Goal: Information Seeking & Learning: Learn about a topic

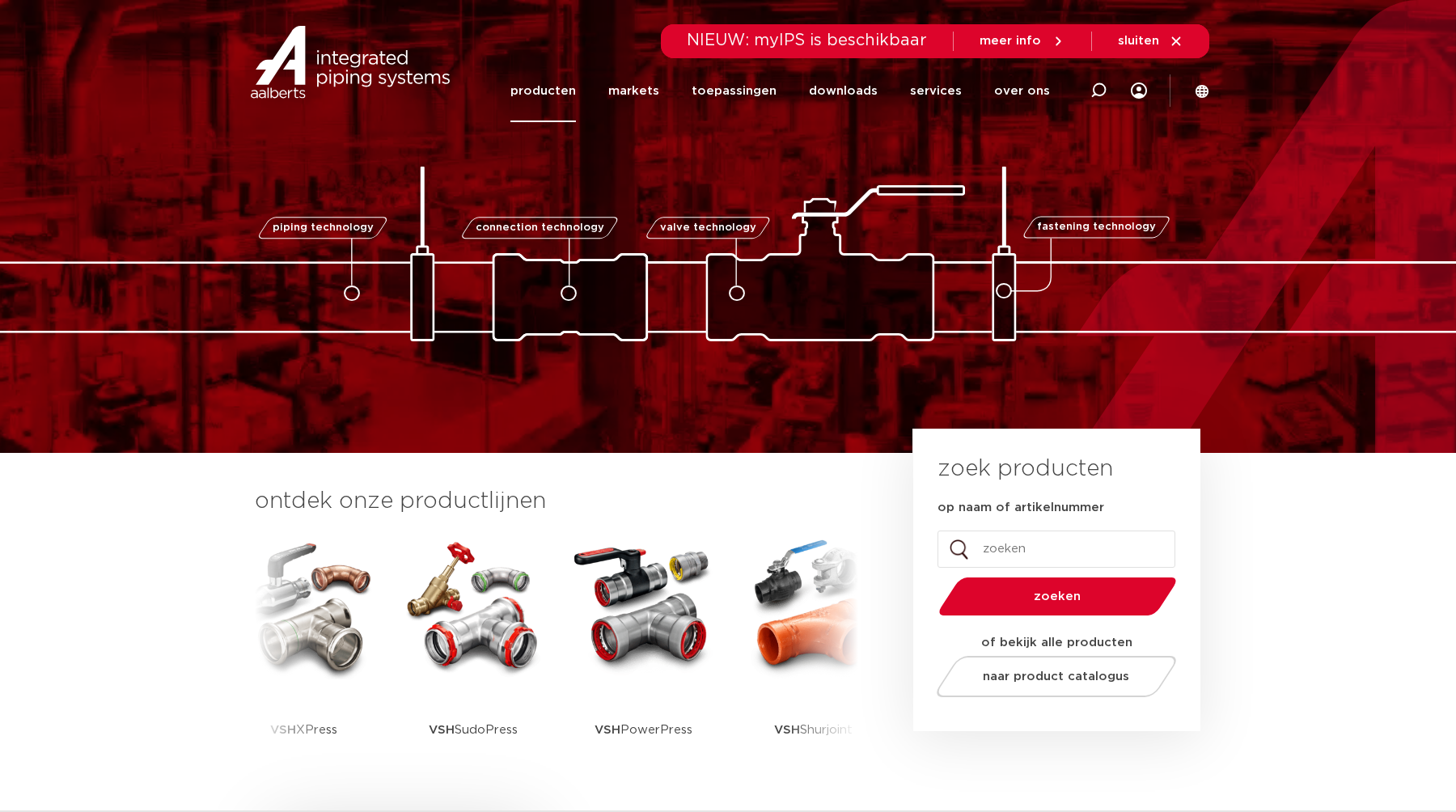
click at [542, 85] on link "producten" at bounding box center [543, 91] width 66 height 62
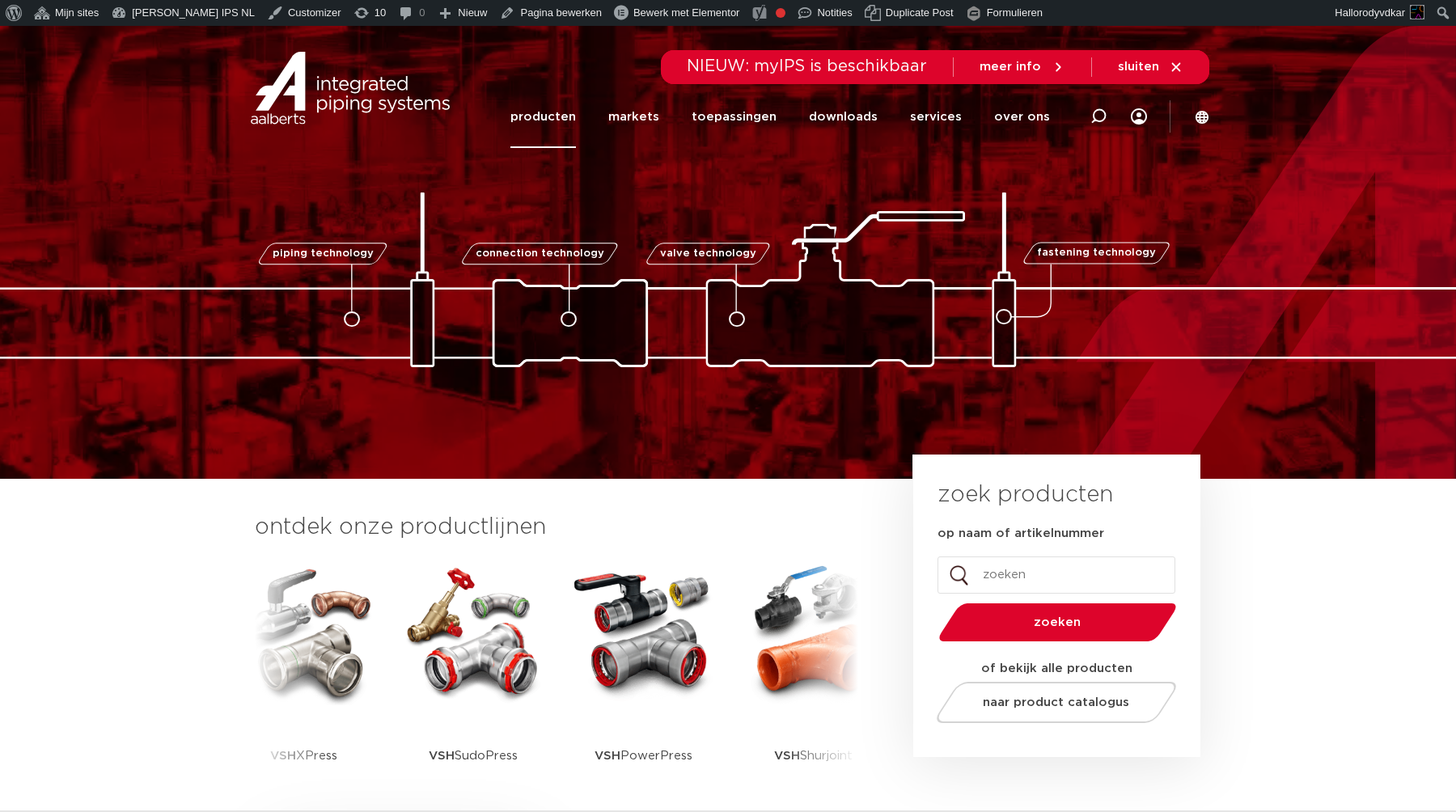
click at [551, 117] on link "producten" at bounding box center [543, 117] width 66 height 62
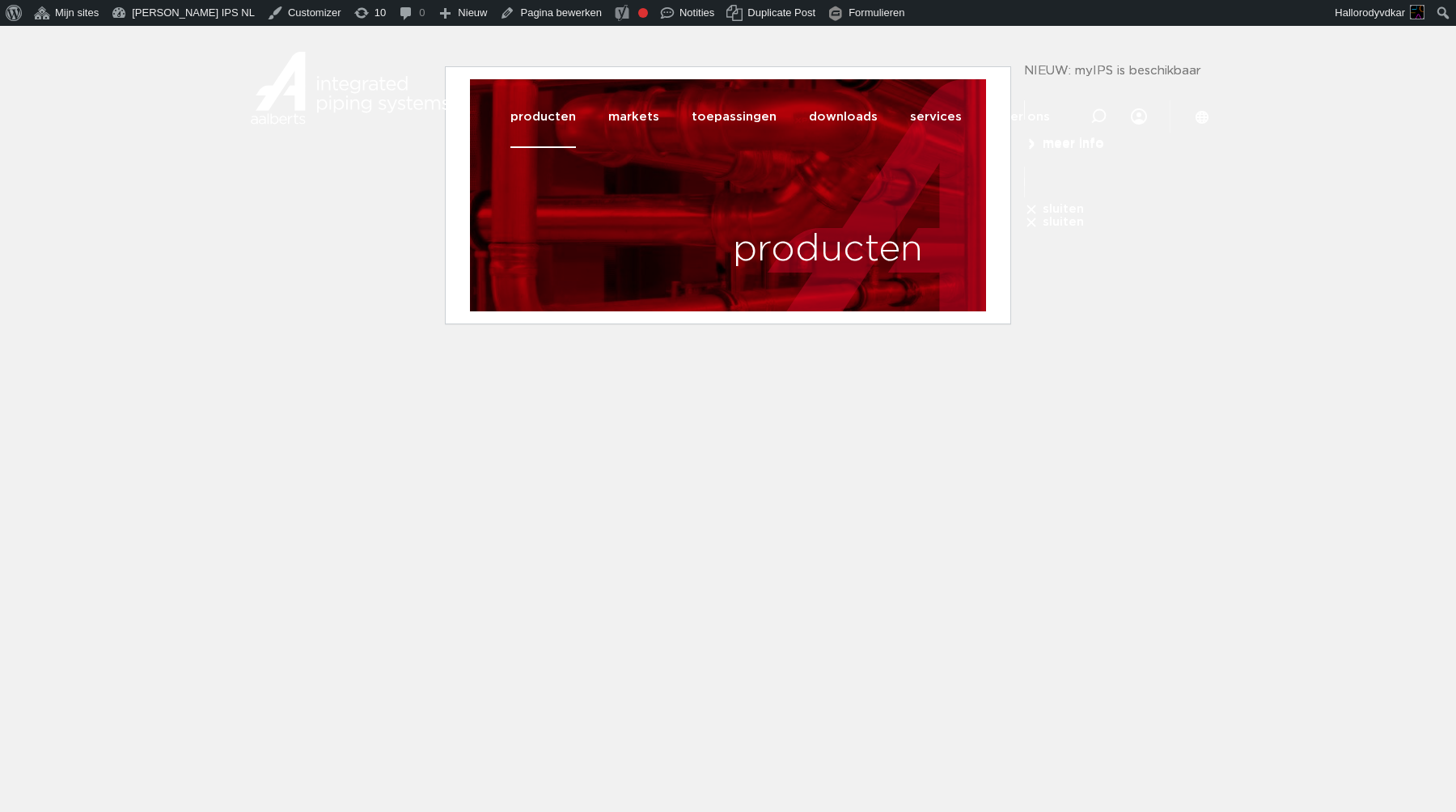
click at [534, 349] on html "Over WordPress Over WordPress Raak betrokken WordPress.org Documentatie Leer Wo…" at bounding box center [728, 187] width 1456 height 322
click at [734, 349] on html "Over WordPress Over WordPress Raak betrokken WordPress.org Documentatie Leer Wo…" at bounding box center [728, 187] width 1456 height 322
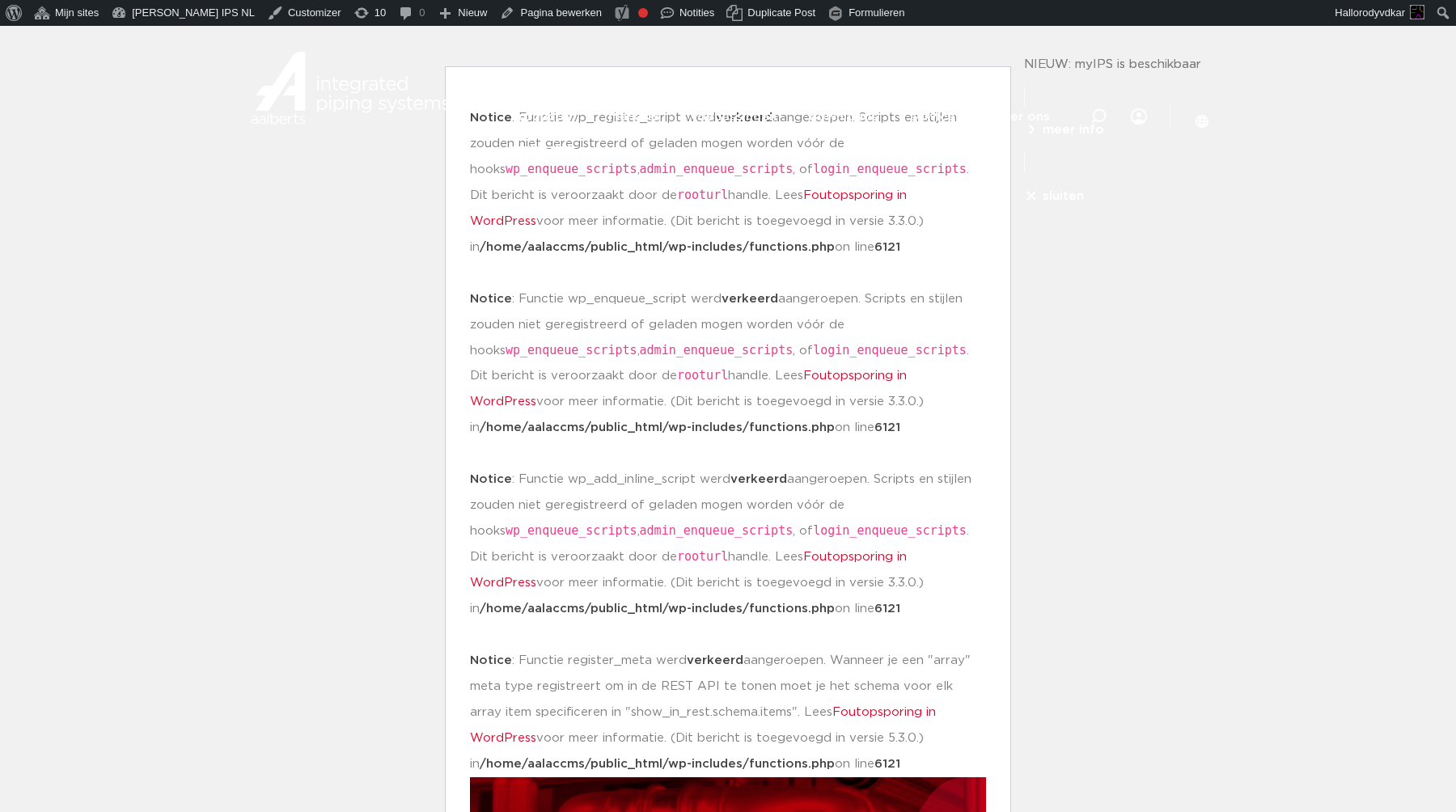
scroll to position [239, 0]
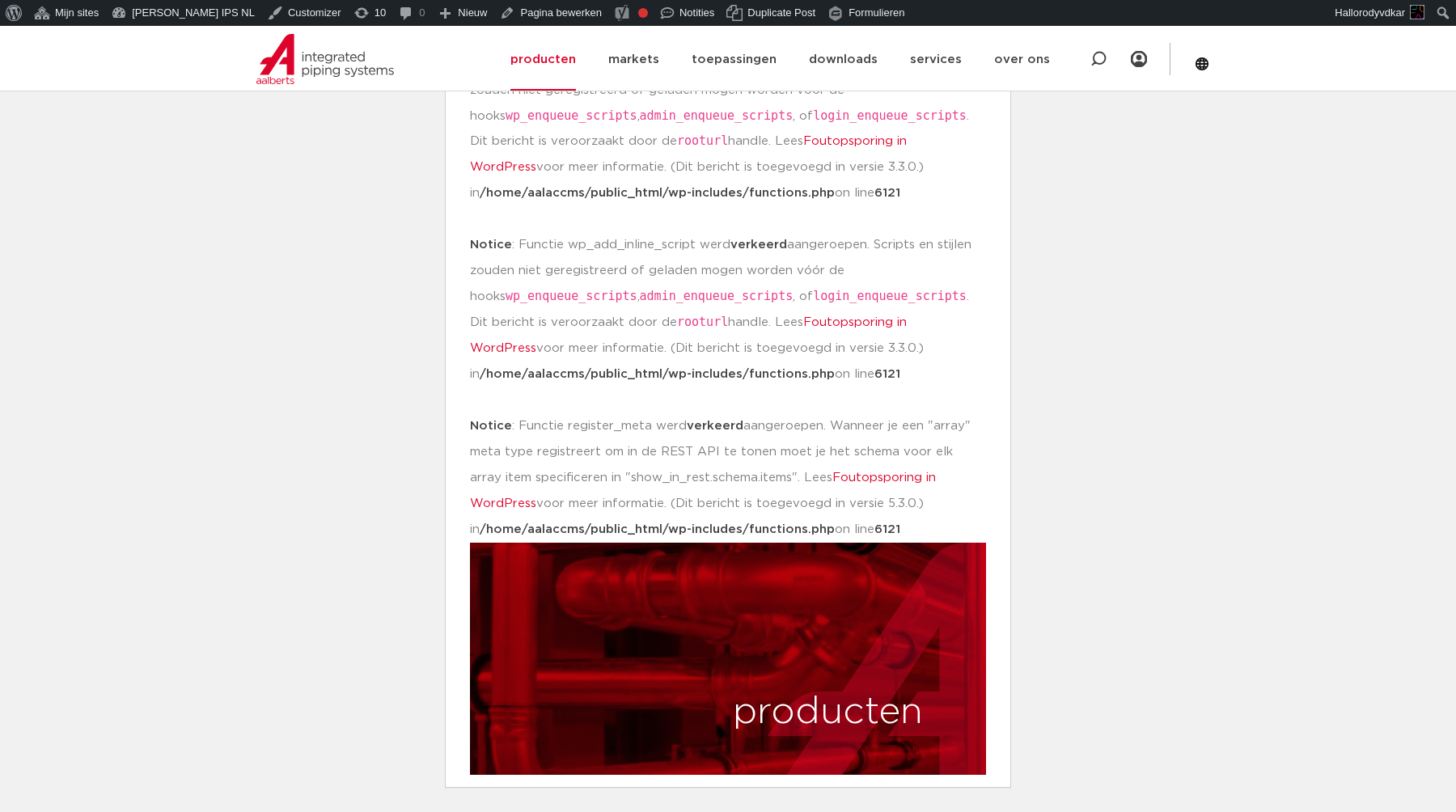
click at [745, 451] on body "Notice : Functie wp_register_script werd verkeerd aangeroepen. Scripts en stijl…" at bounding box center [728, 309] width 566 height 956
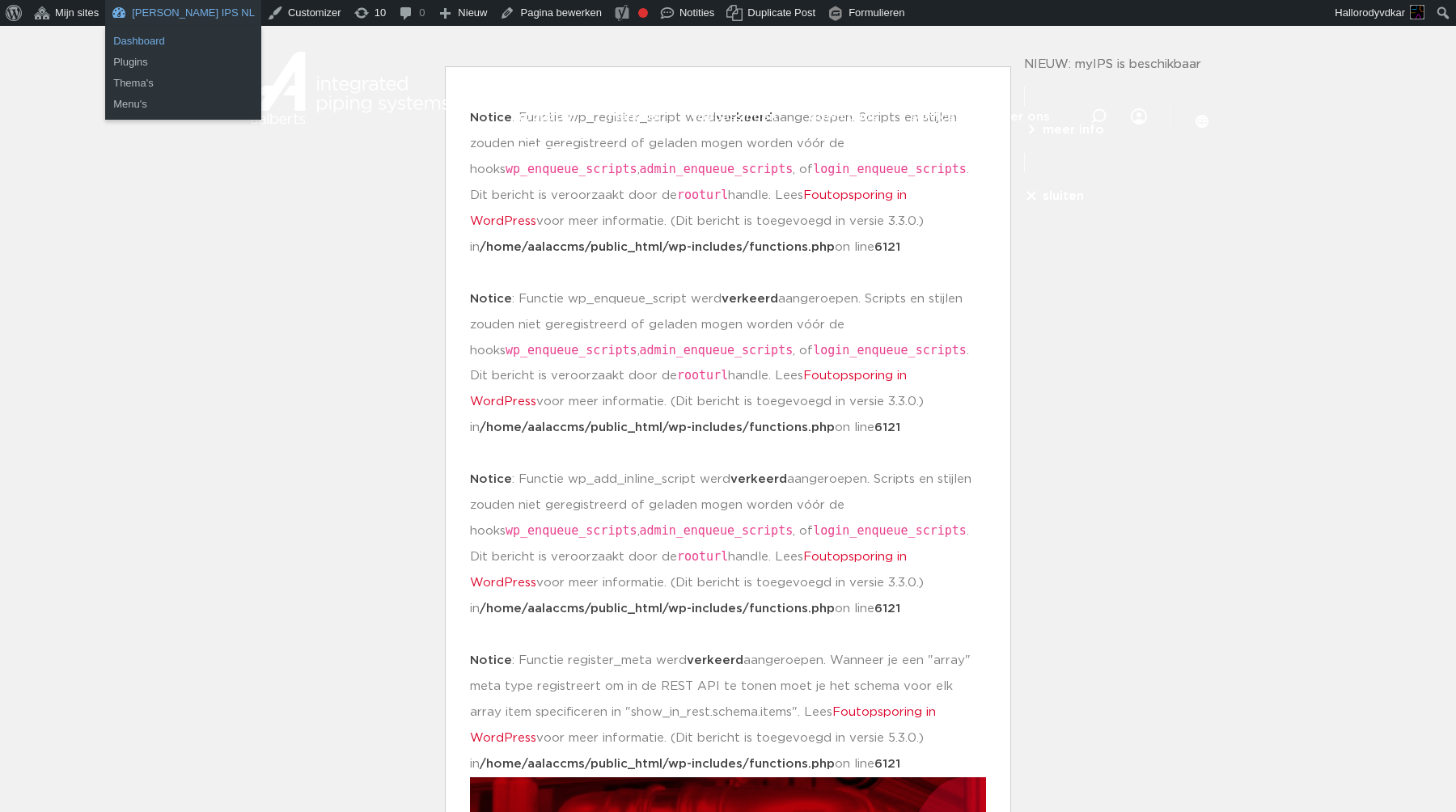
click at [150, 40] on link "Dashboard" at bounding box center [183, 41] width 157 height 21
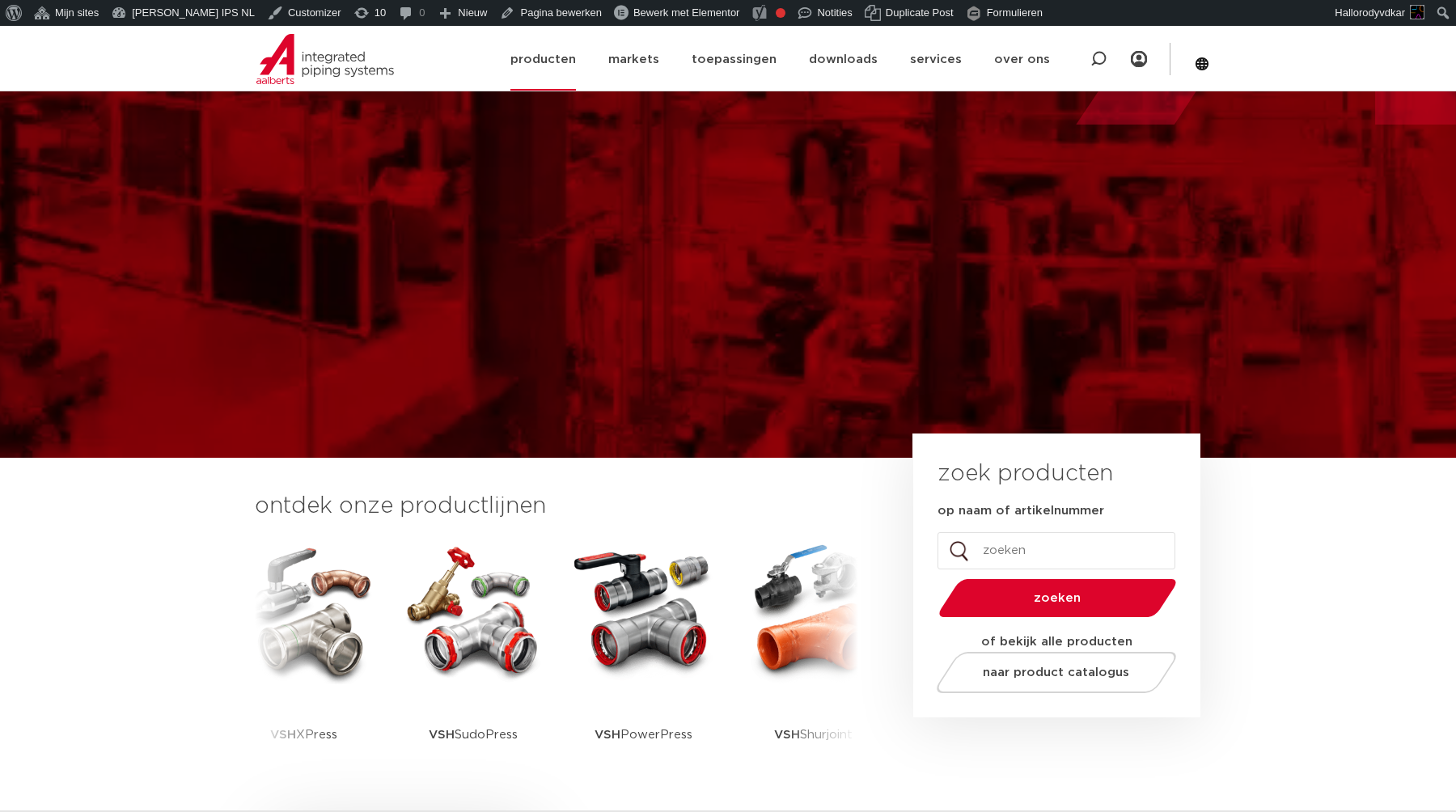
click at [563, 63] on link "producten" at bounding box center [543, 60] width 66 height 62
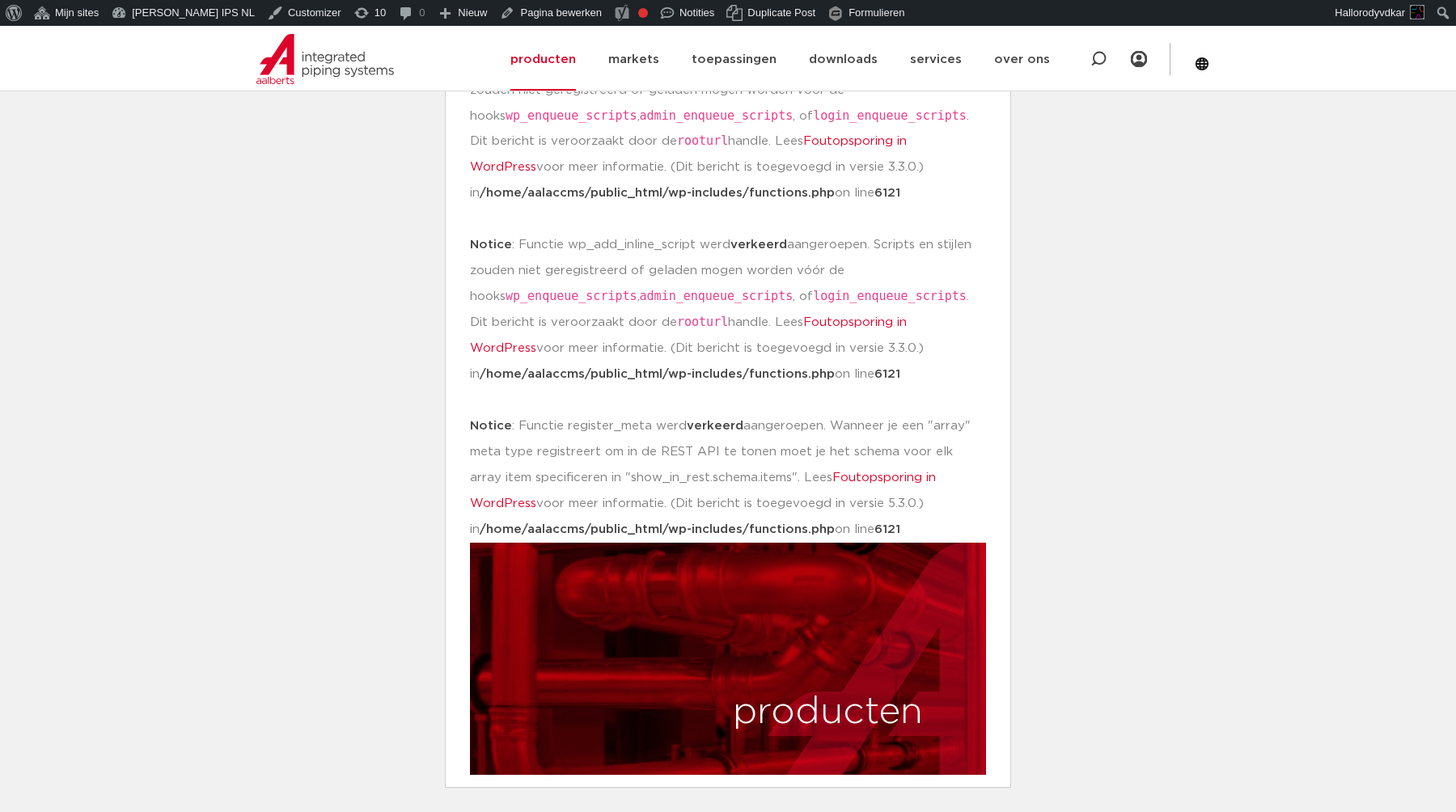
scroll to position [238, 0]
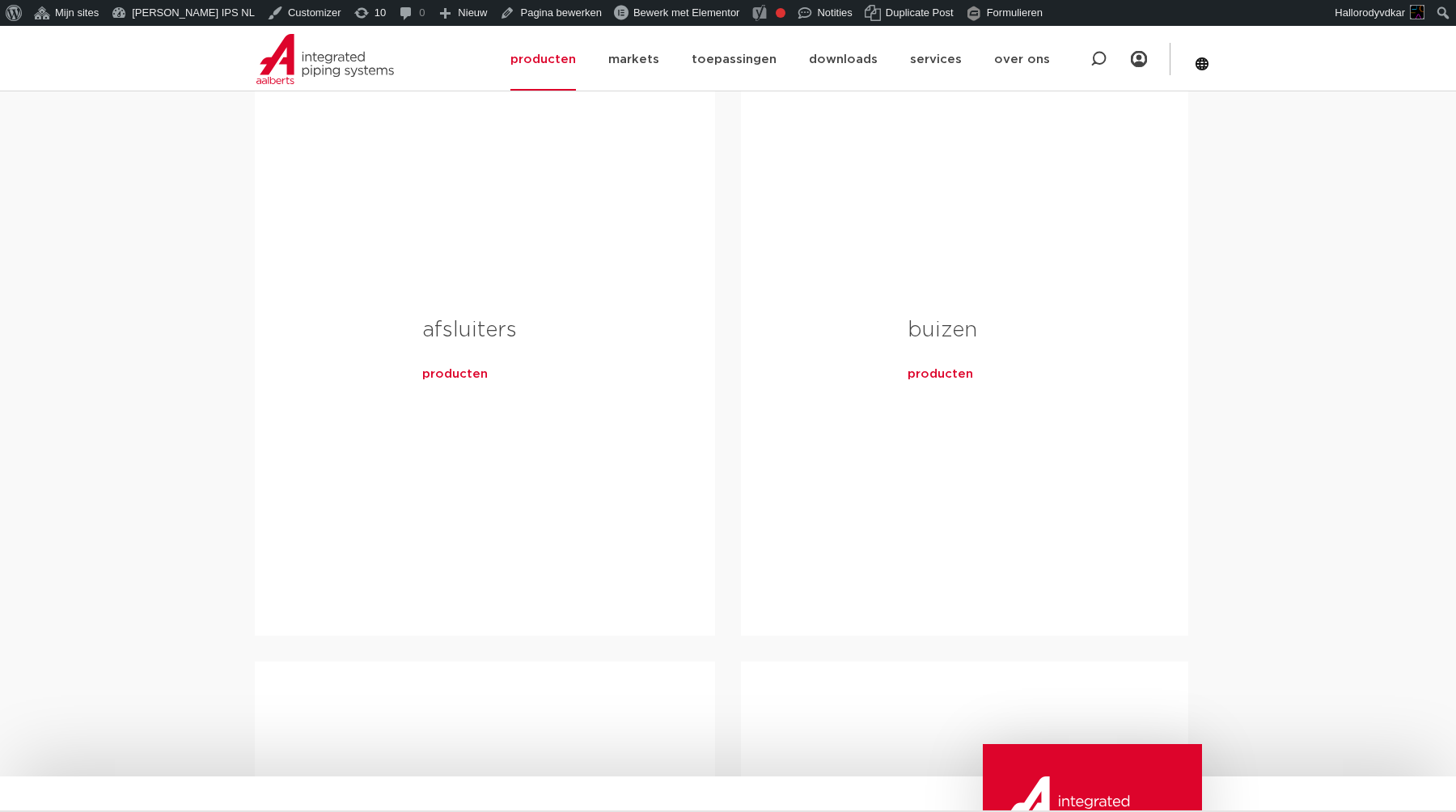
scroll to position [69594, 0]
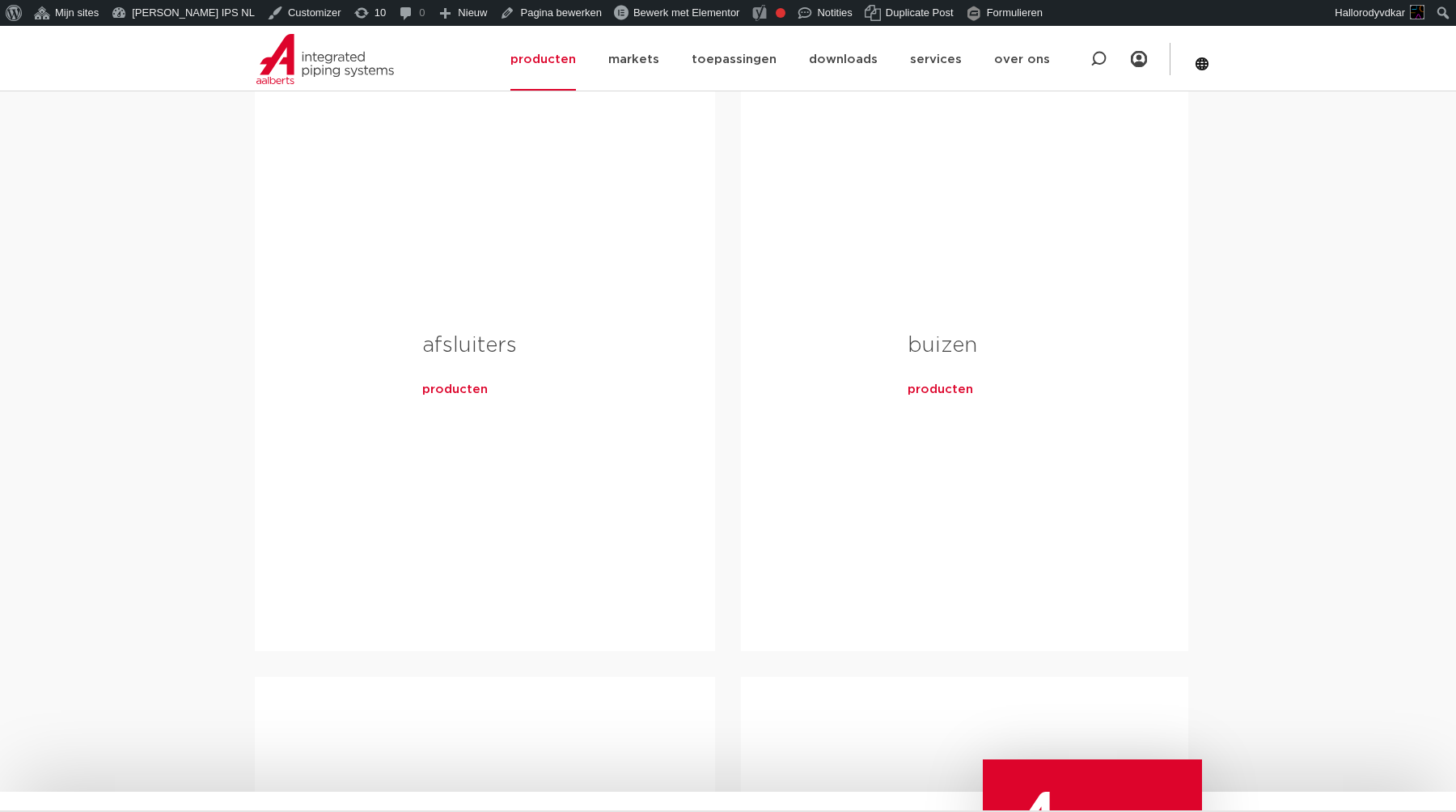
click at [470, 398] on span "producten" at bounding box center [455, 390] width 66 height 16
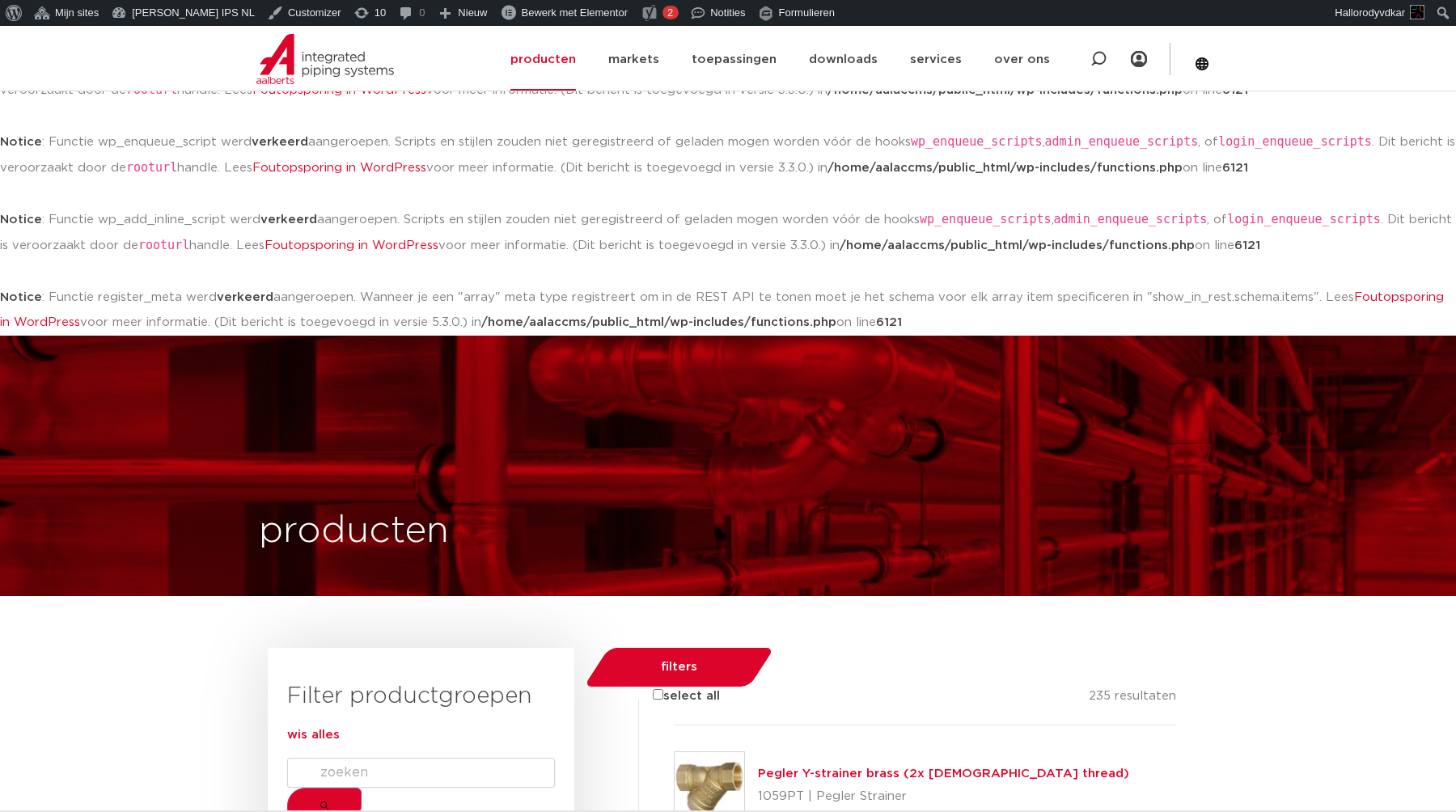
scroll to position [404, 0]
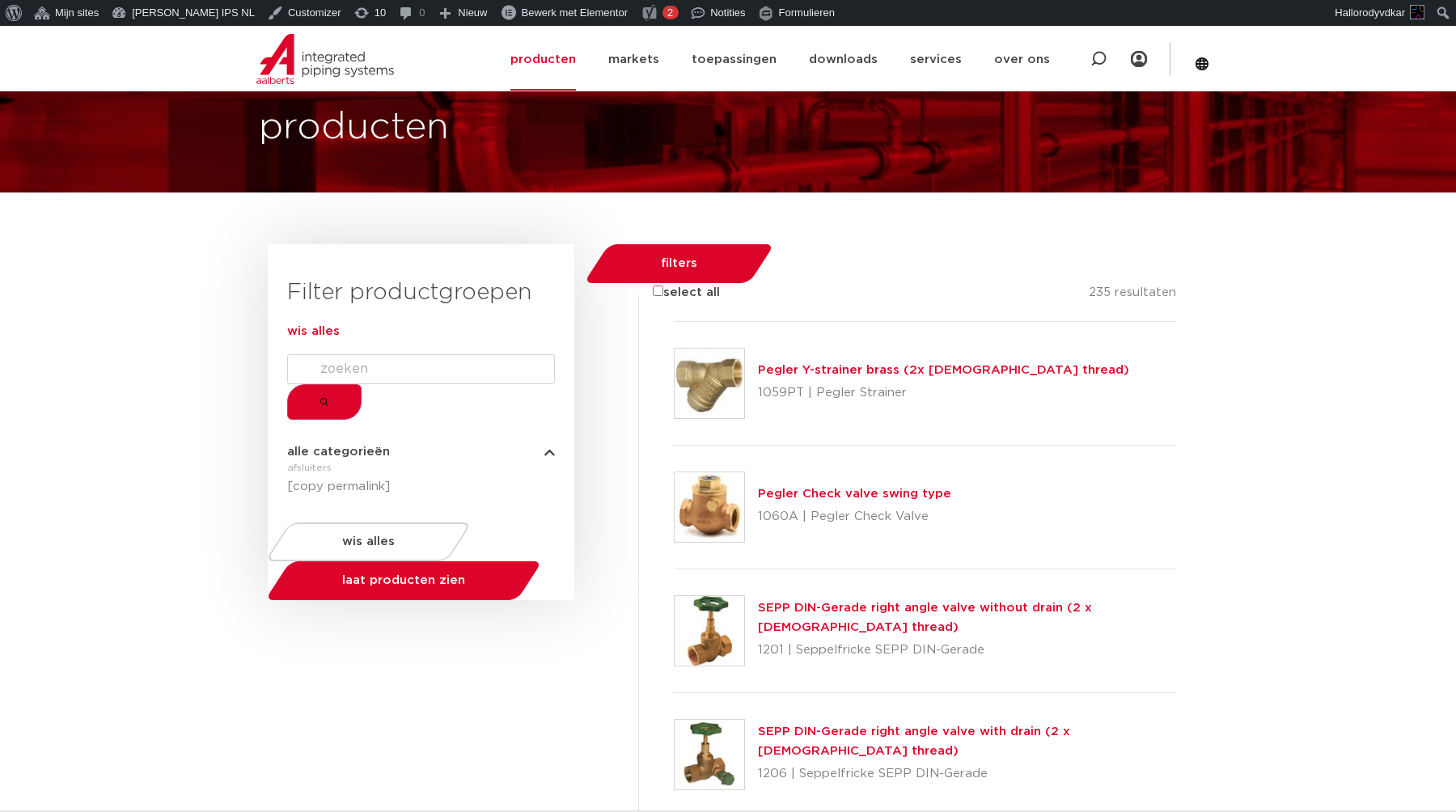
click at [357, 463] on div "afsluiters" at bounding box center [421, 467] width 267 height 19
click at [357, 452] on span "alle categorieën" at bounding box center [339, 451] width 103 height 12
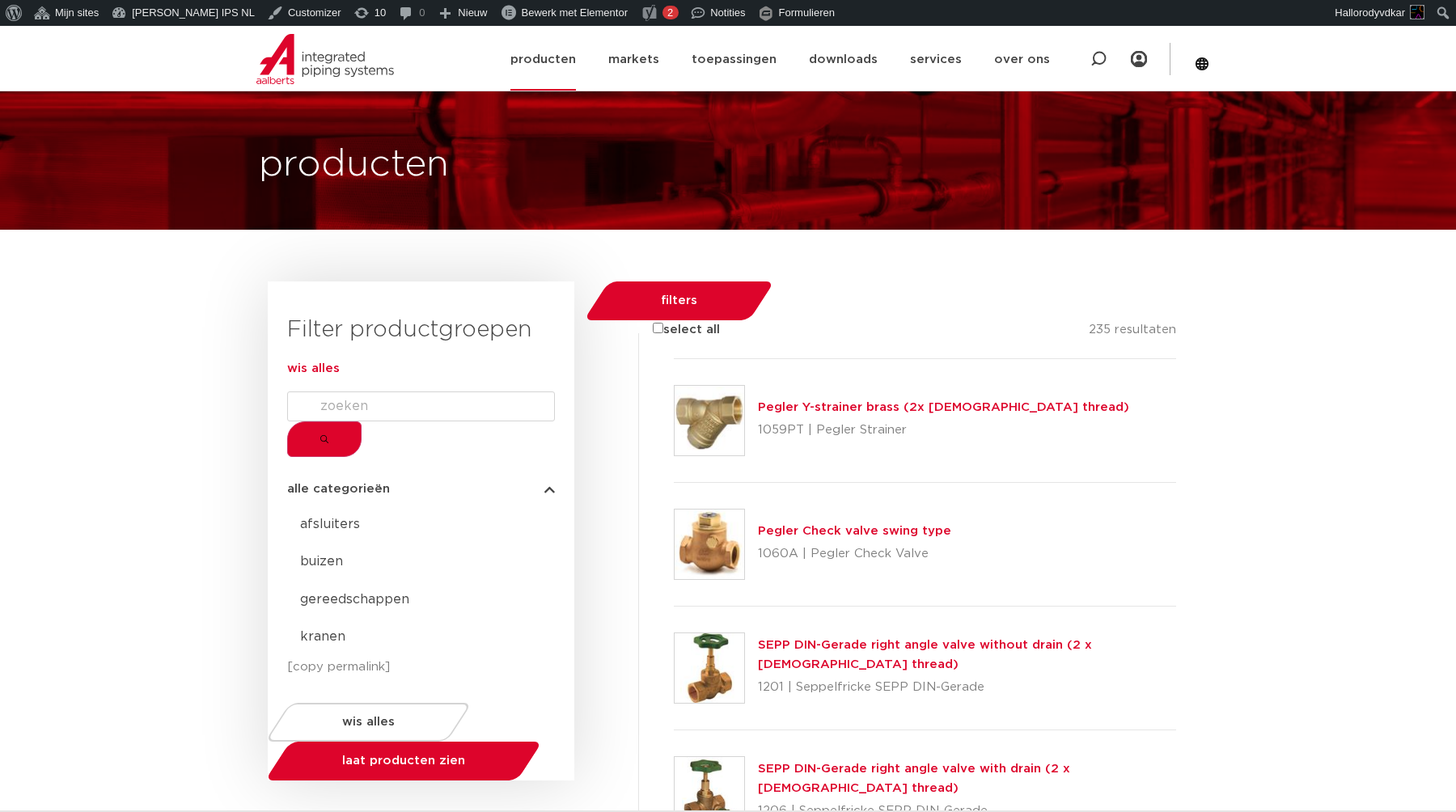
scroll to position [420, 0]
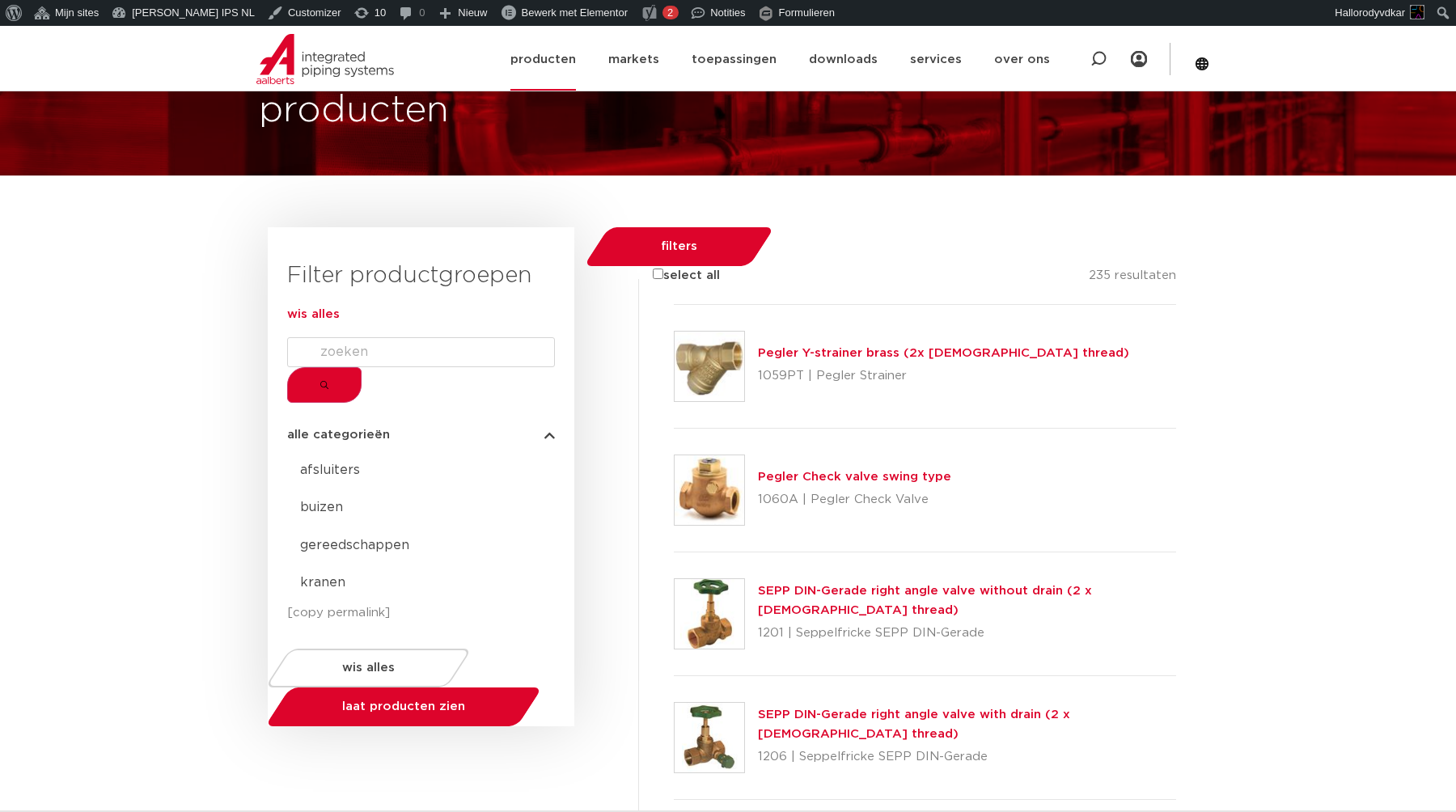
click at [570, 53] on link "producten" at bounding box center [543, 60] width 66 height 62
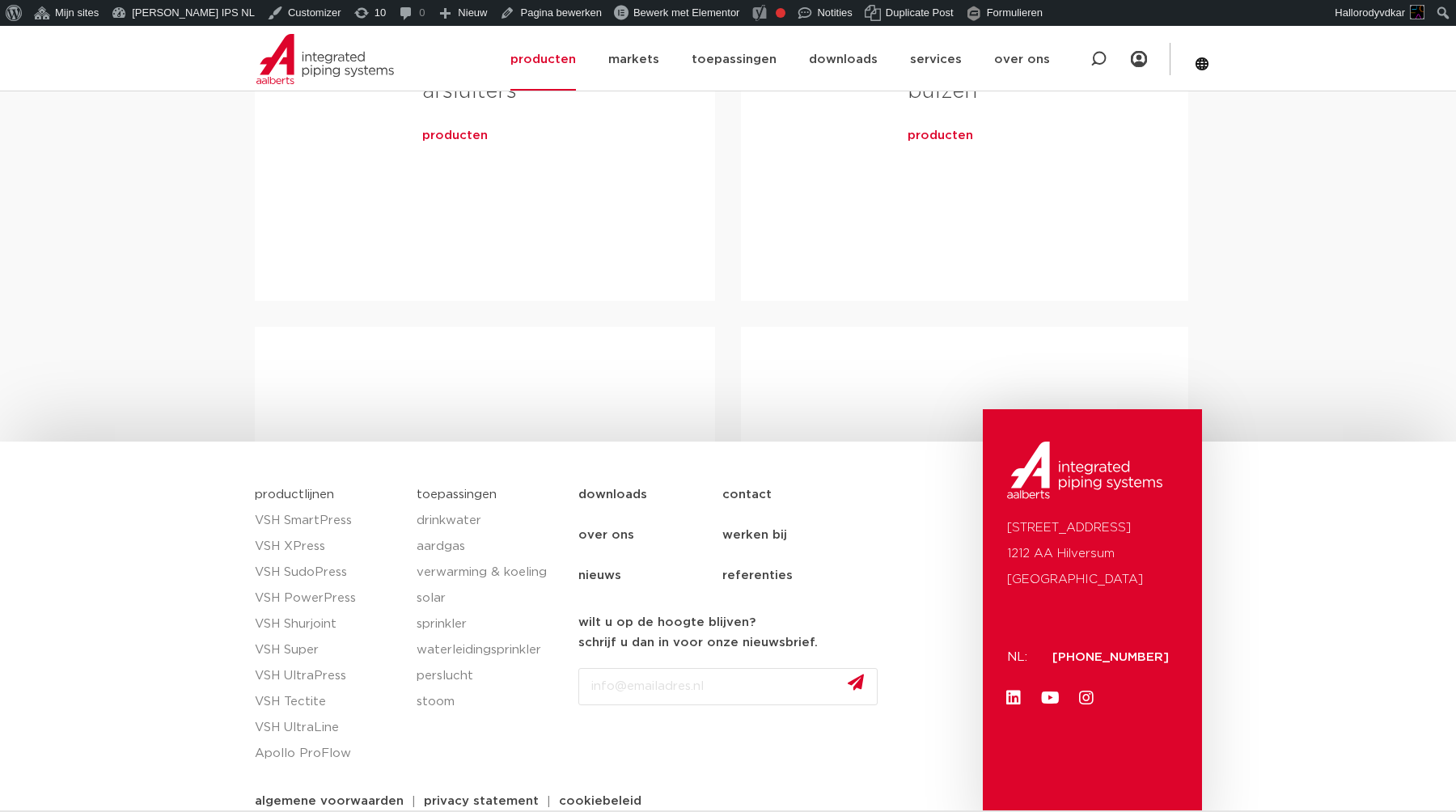
scroll to position [861, 0]
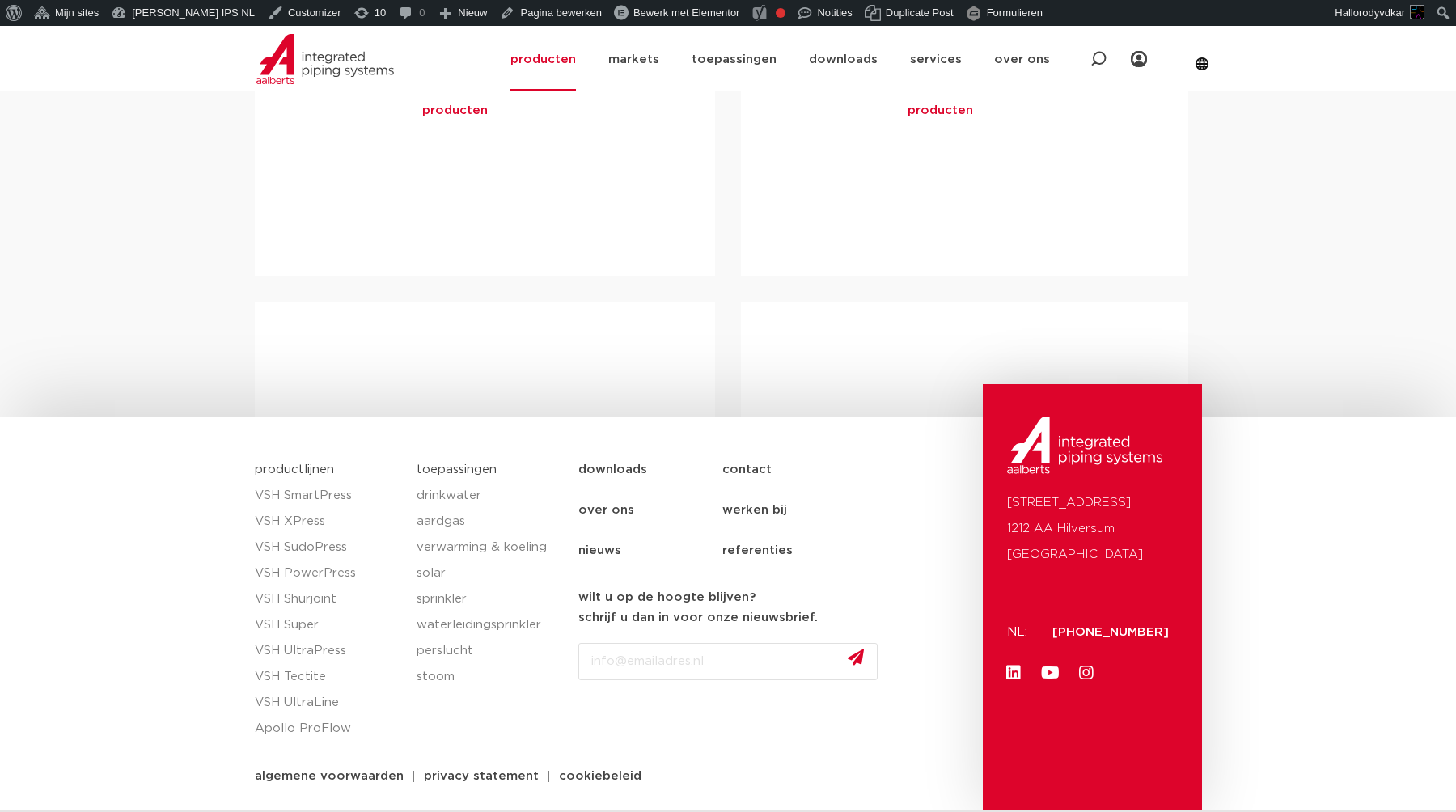
click at [471, 111] on span "producten" at bounding box center [455, 111] width 66 height 16
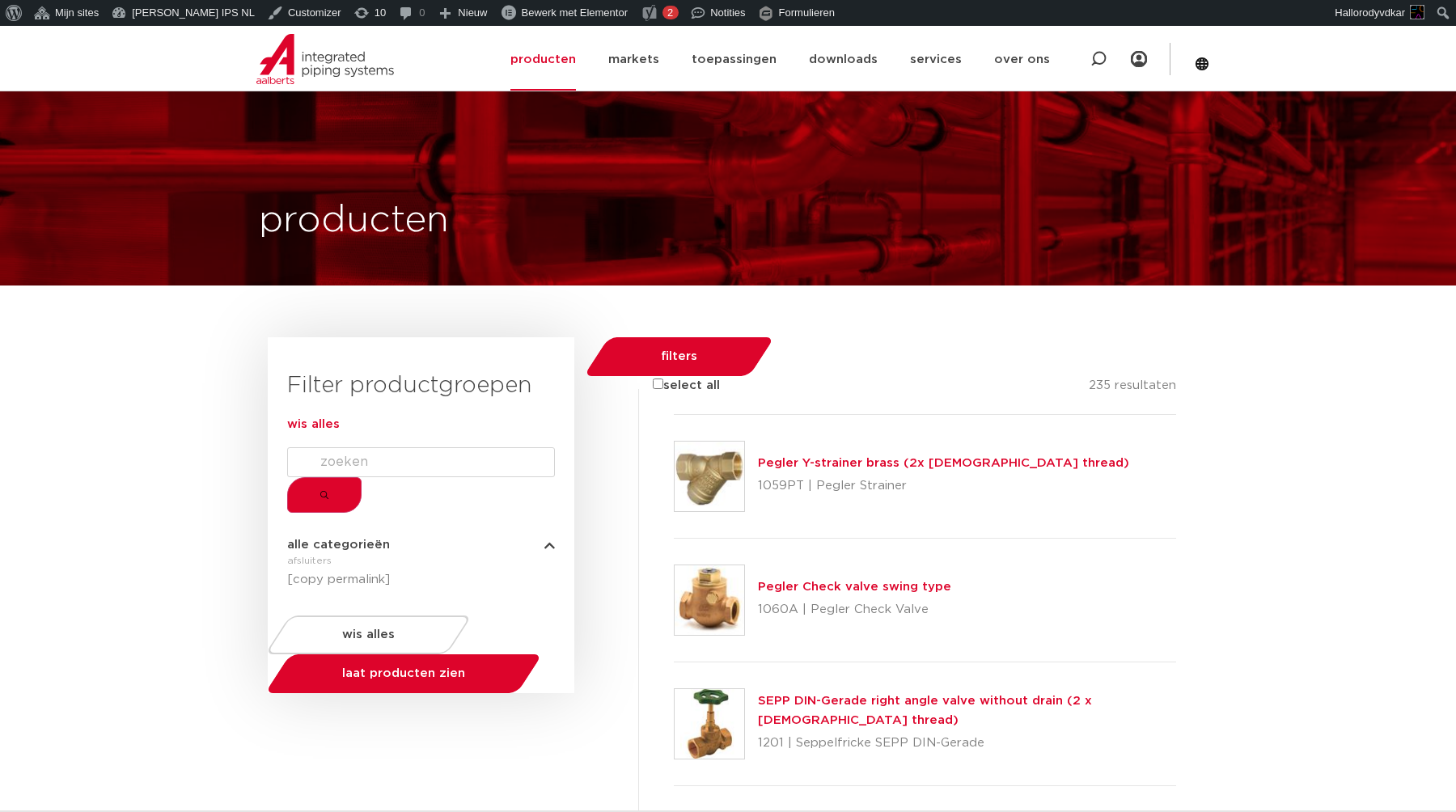
scroll to position [317, 0]
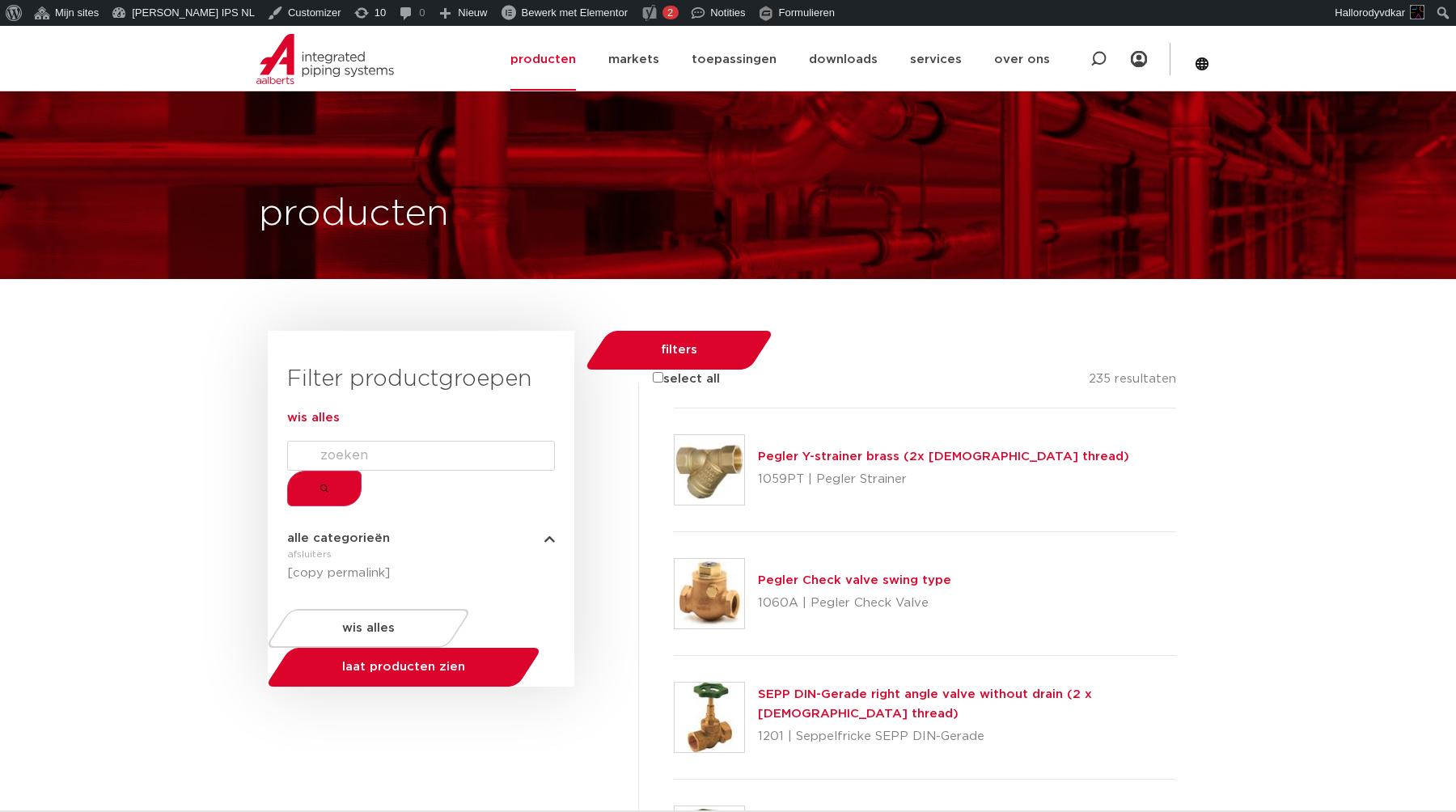
click at [329, 493] on icon "submit" at bounding box center [324, 488] width 8 height 8
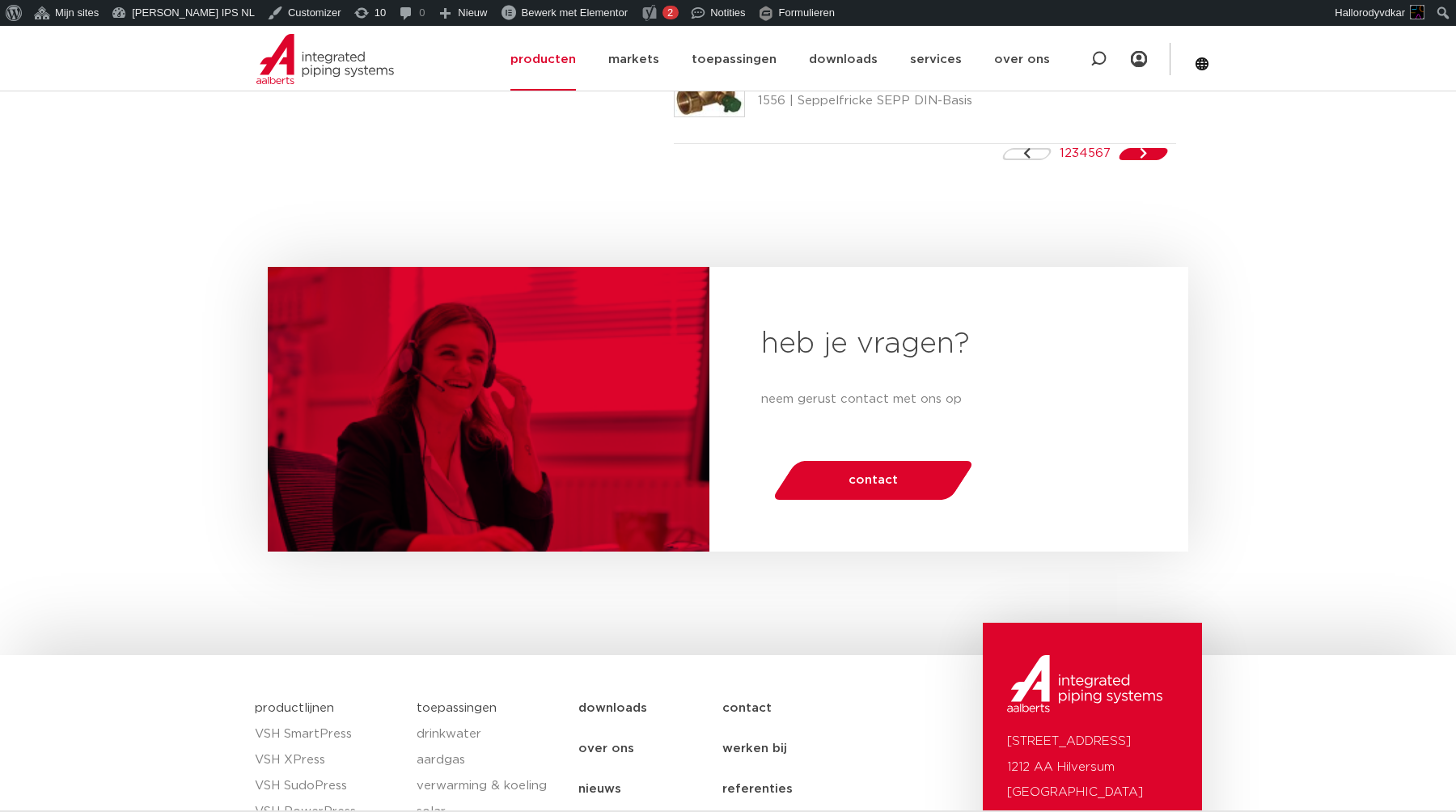
scroll to position [3036, 0]
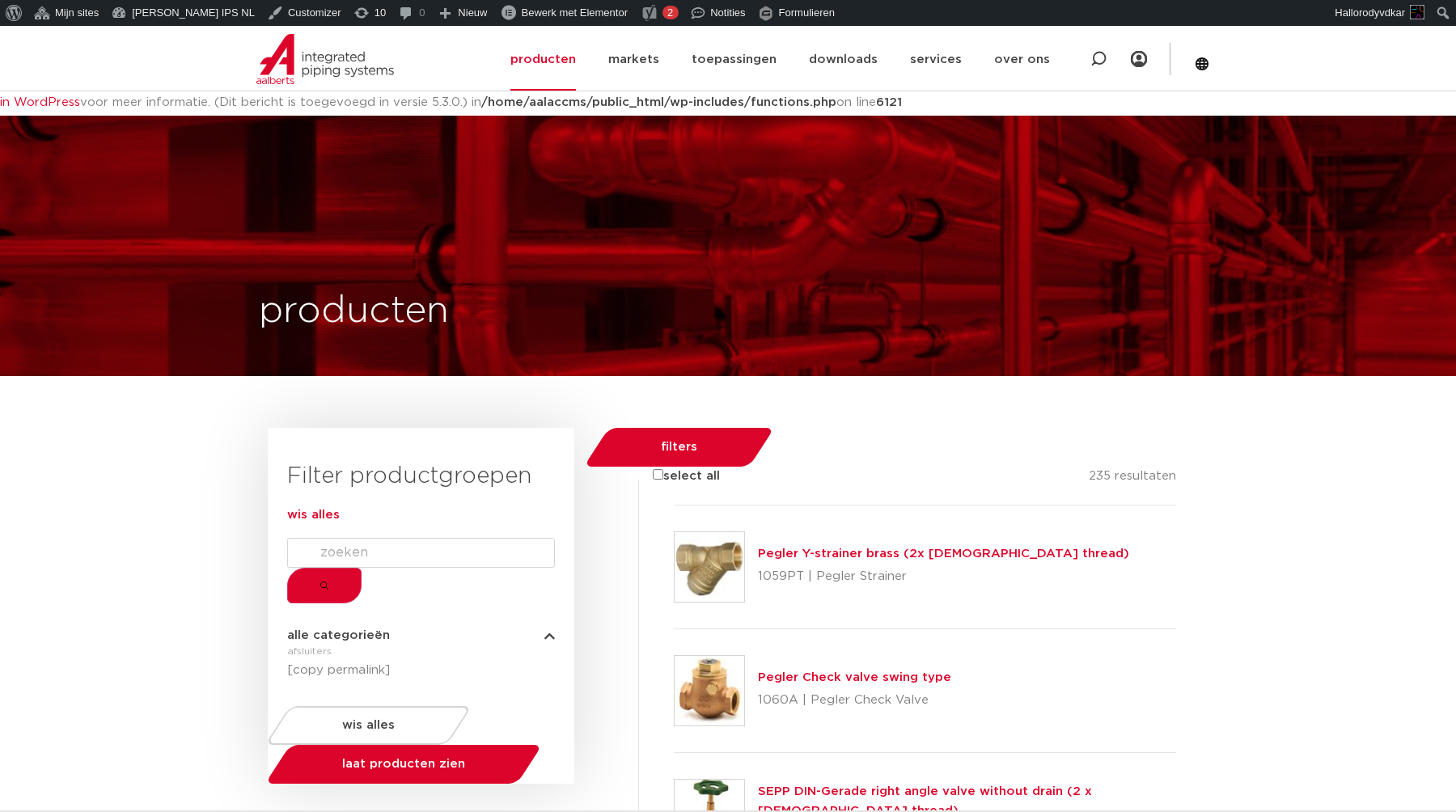
scroll to position [267, 0]
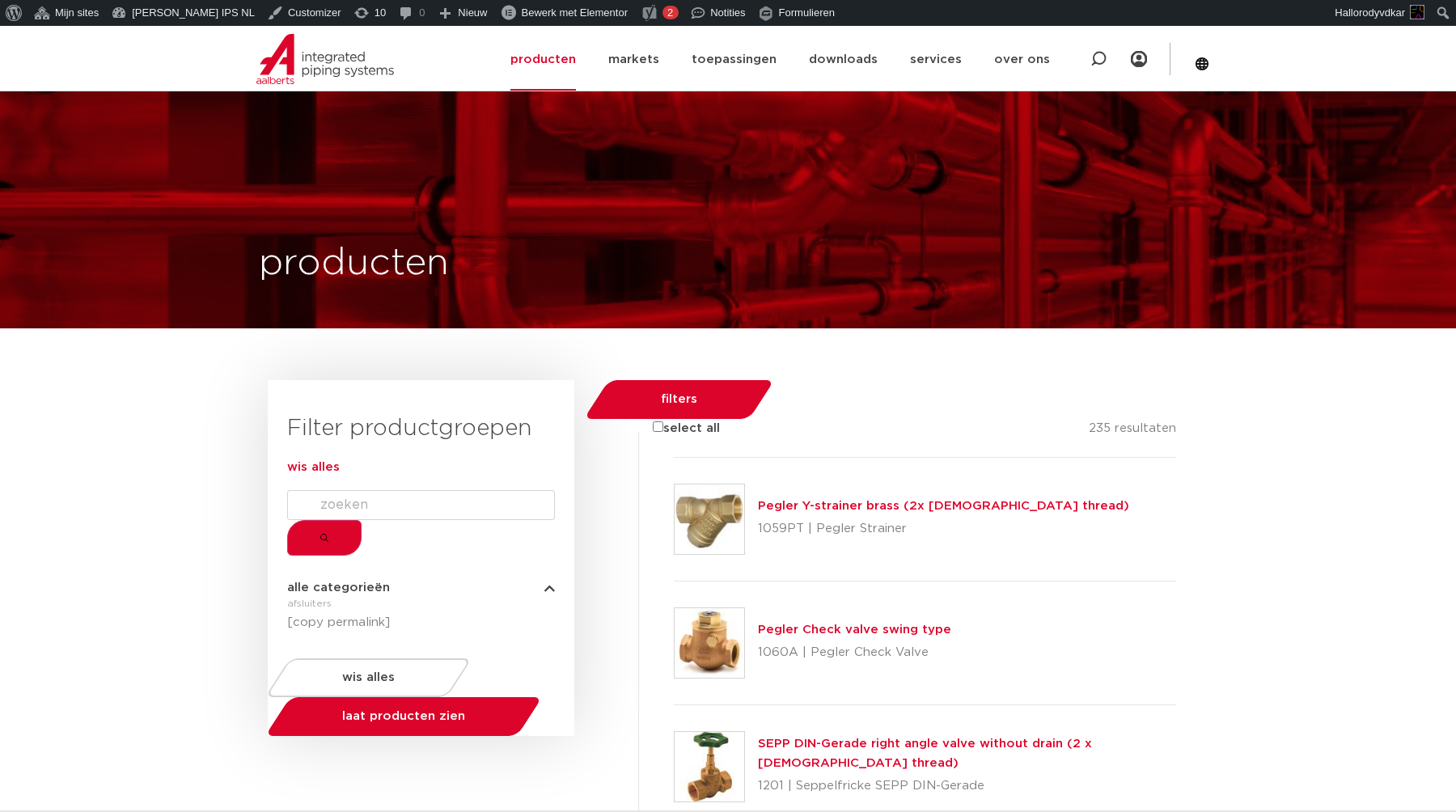
click at [340, 473] on span "wis alles" at bounding box center [313, 467] width 52 height 12
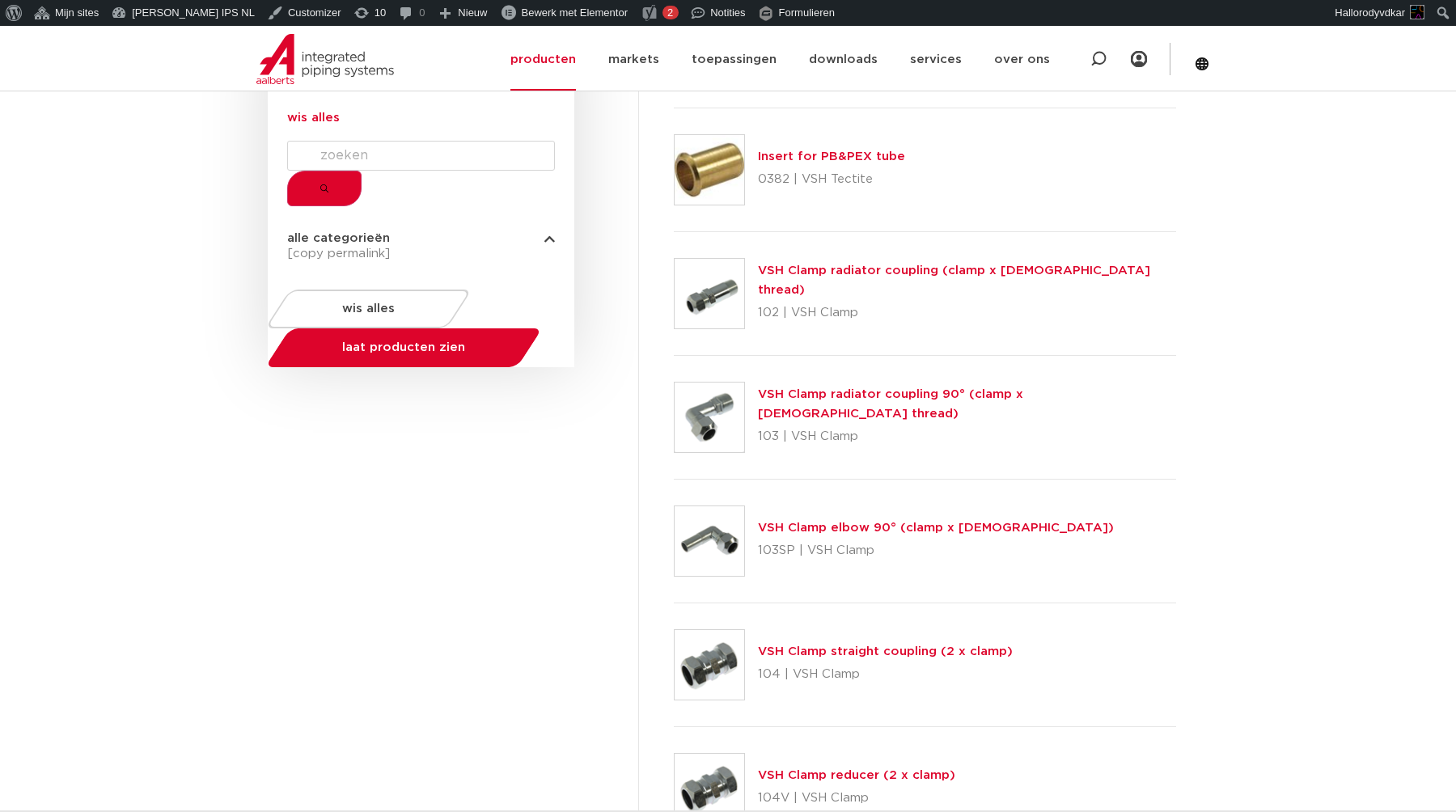
click at [830, 265] on link "VSH Clamp radiator coupling (clamp x male thread)" at bounding box center [954, 280] width 392 height 31
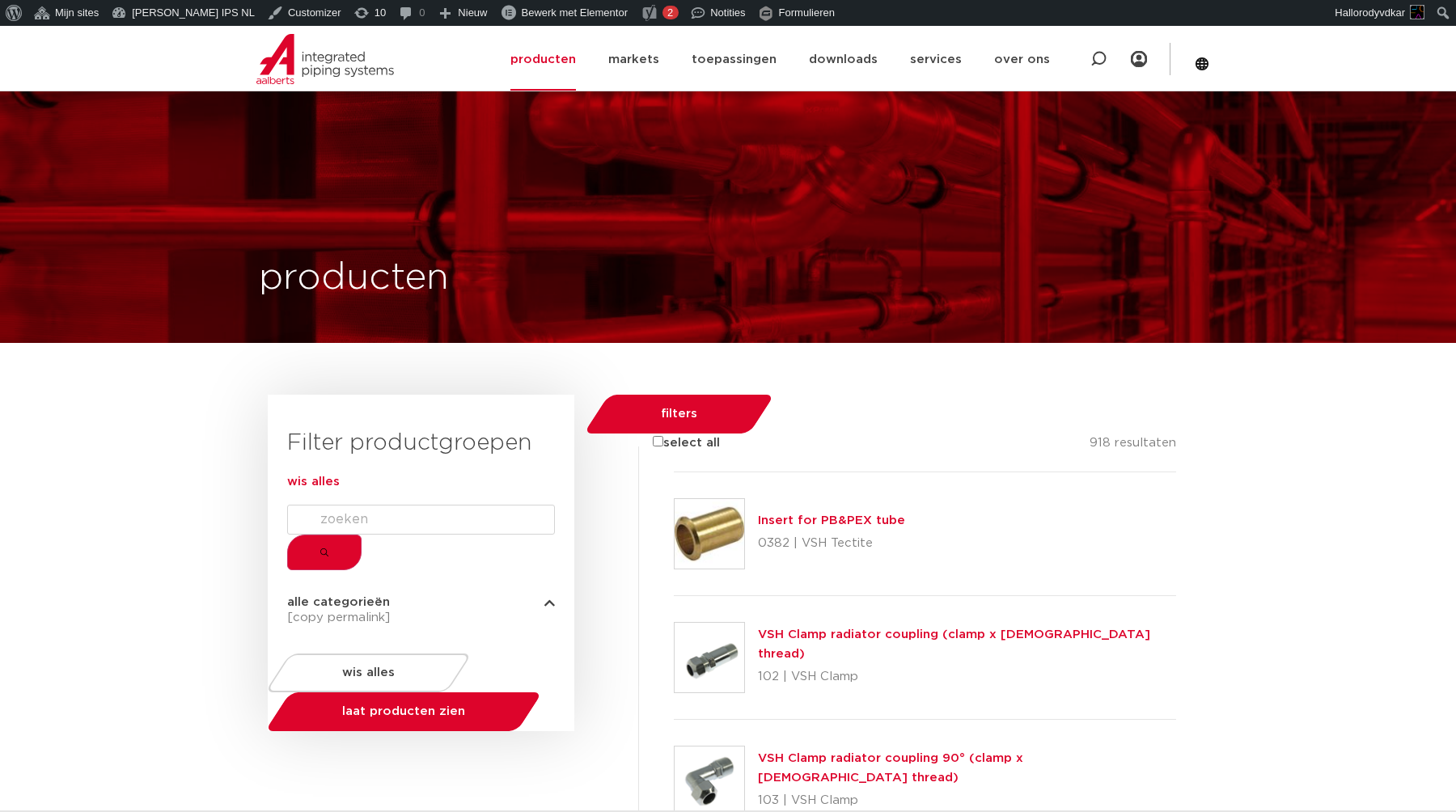
click at [312, 406] on div "Filter productgroepen wis alles alle categorieën afsluiters buizen gereedschapp…" at bounding box center [420, 524] width 307 height 258
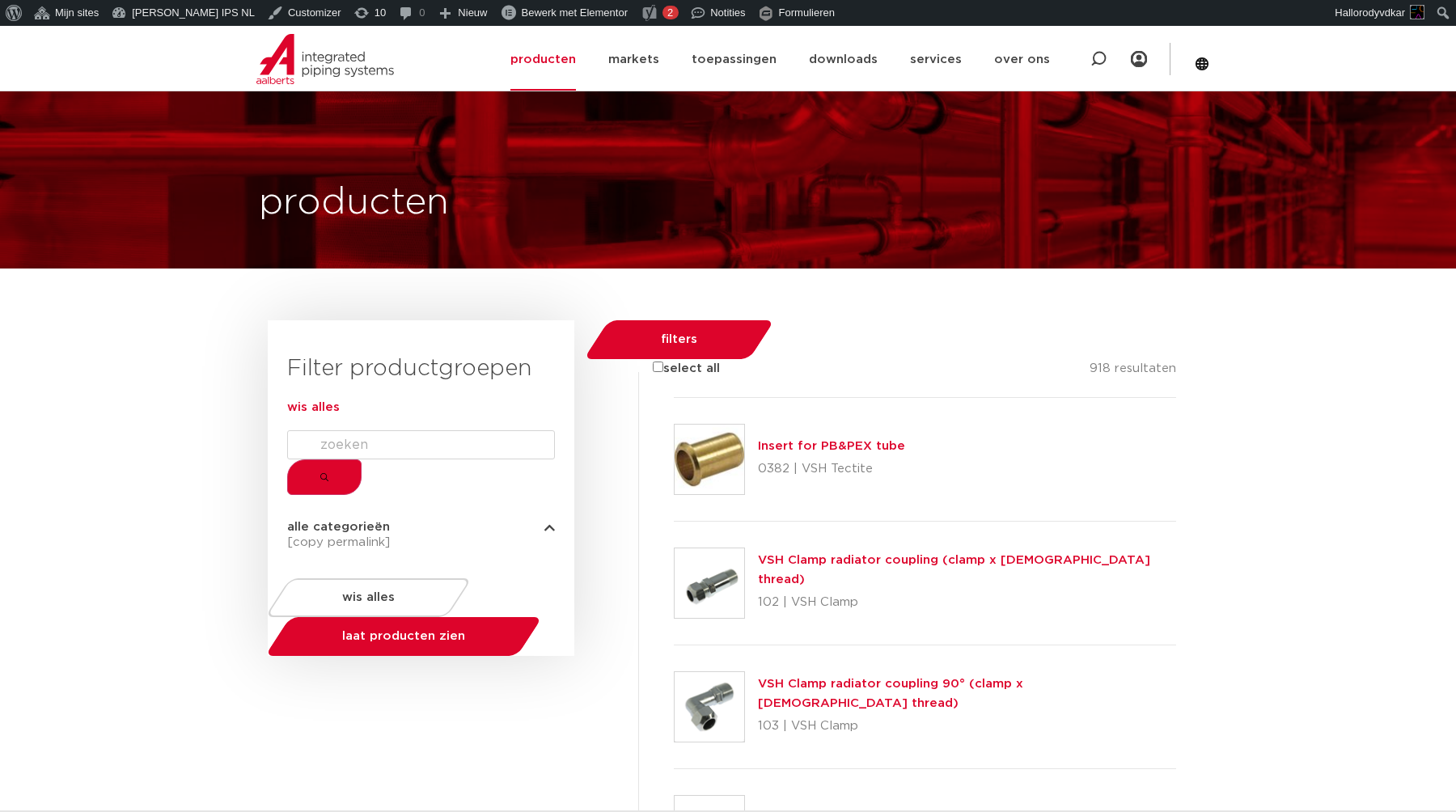
scroll to position [1439, 0]
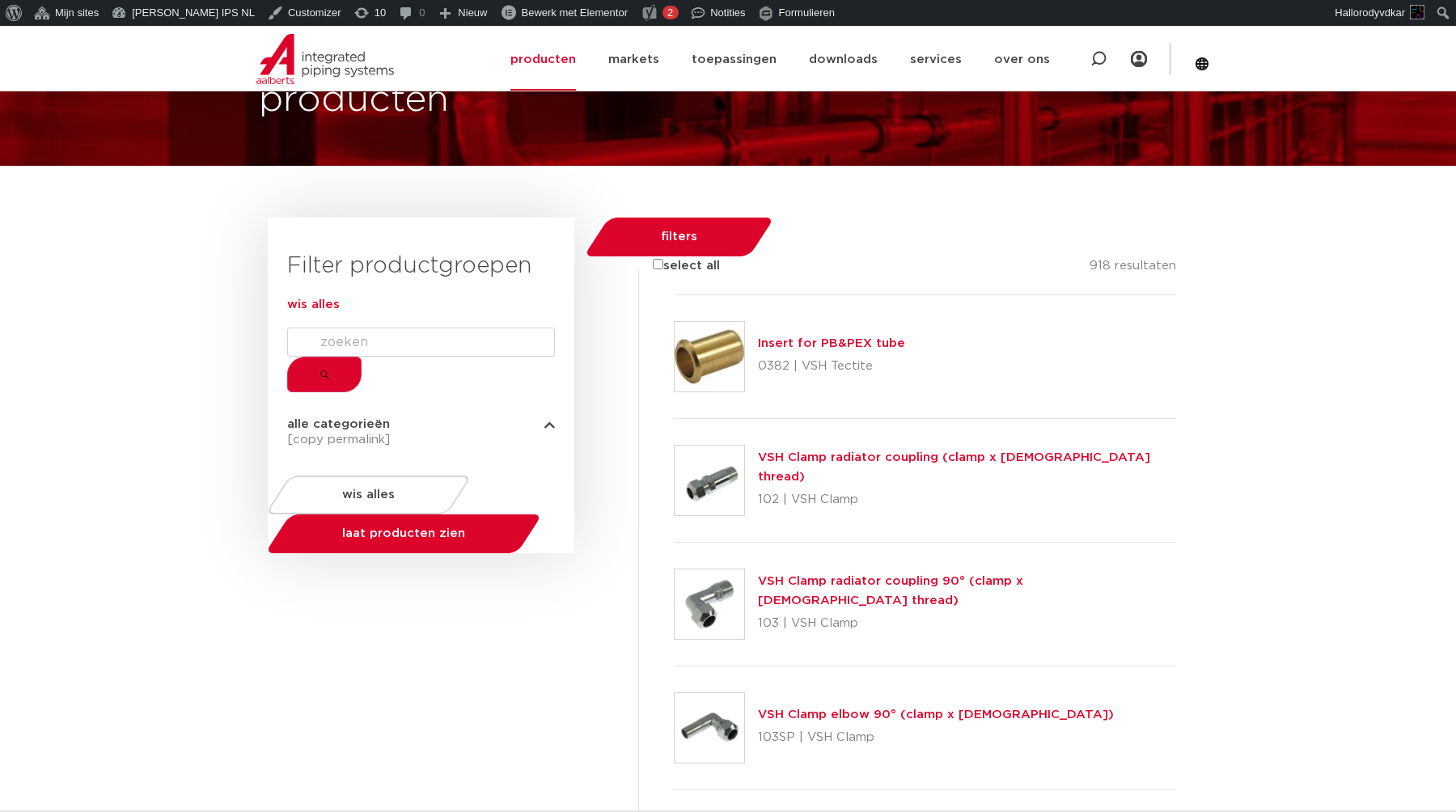
click at [319, 430] on span "alle categorieën" at bounding box center [339, 424] width 103 height 12
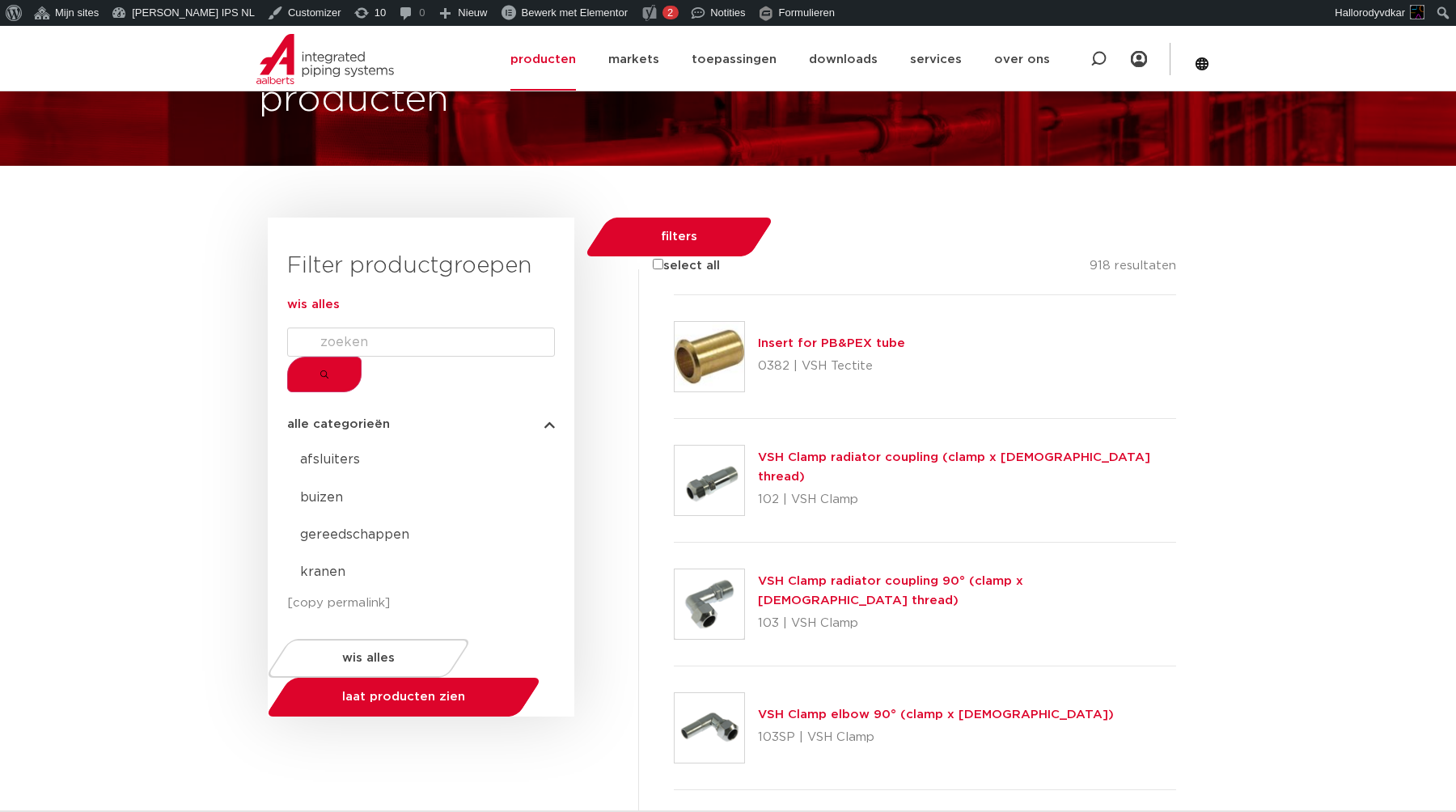
click at [351, 451] on p "afsluiters" at bounding box center [421, 456] width 267 height 26
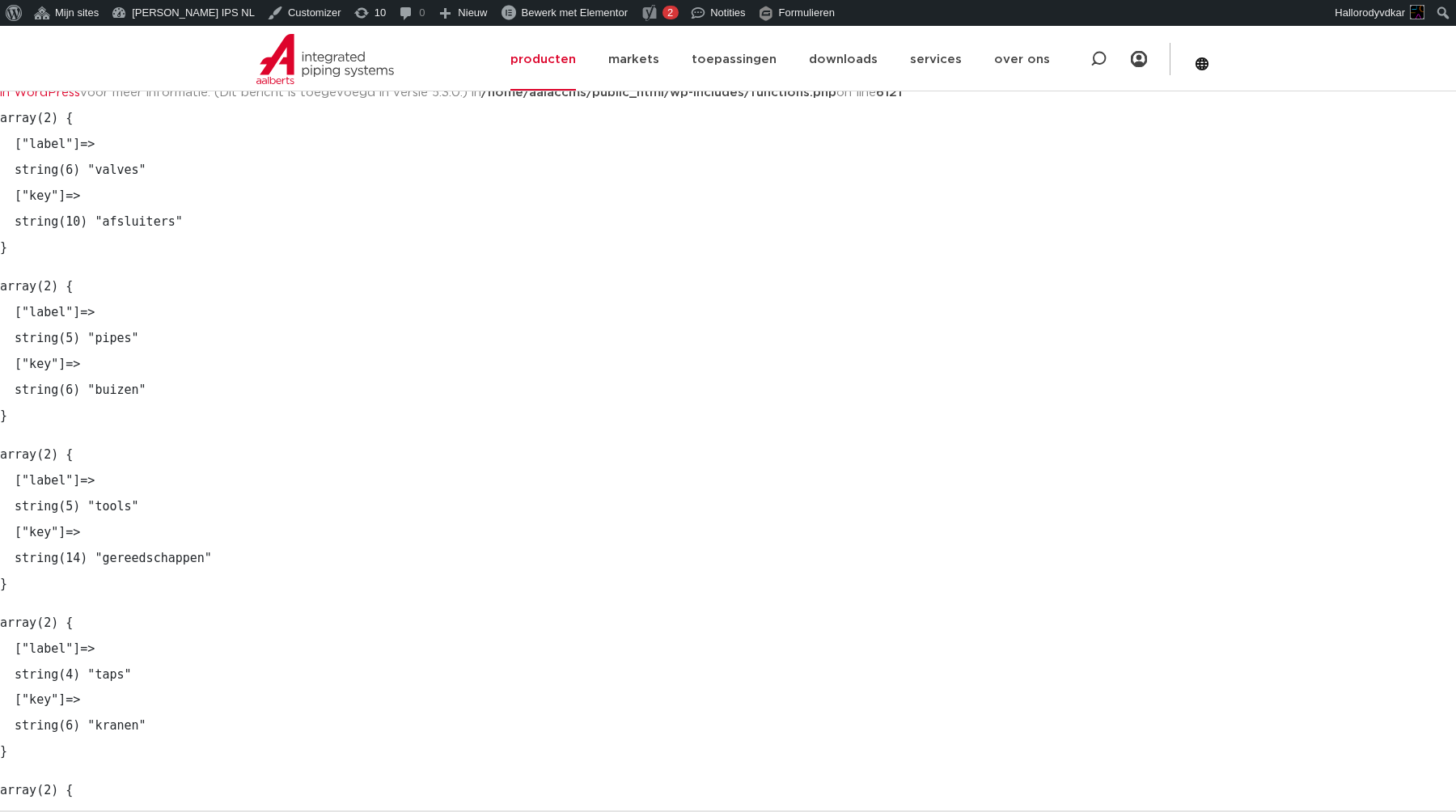
scroll to position [175, 0]
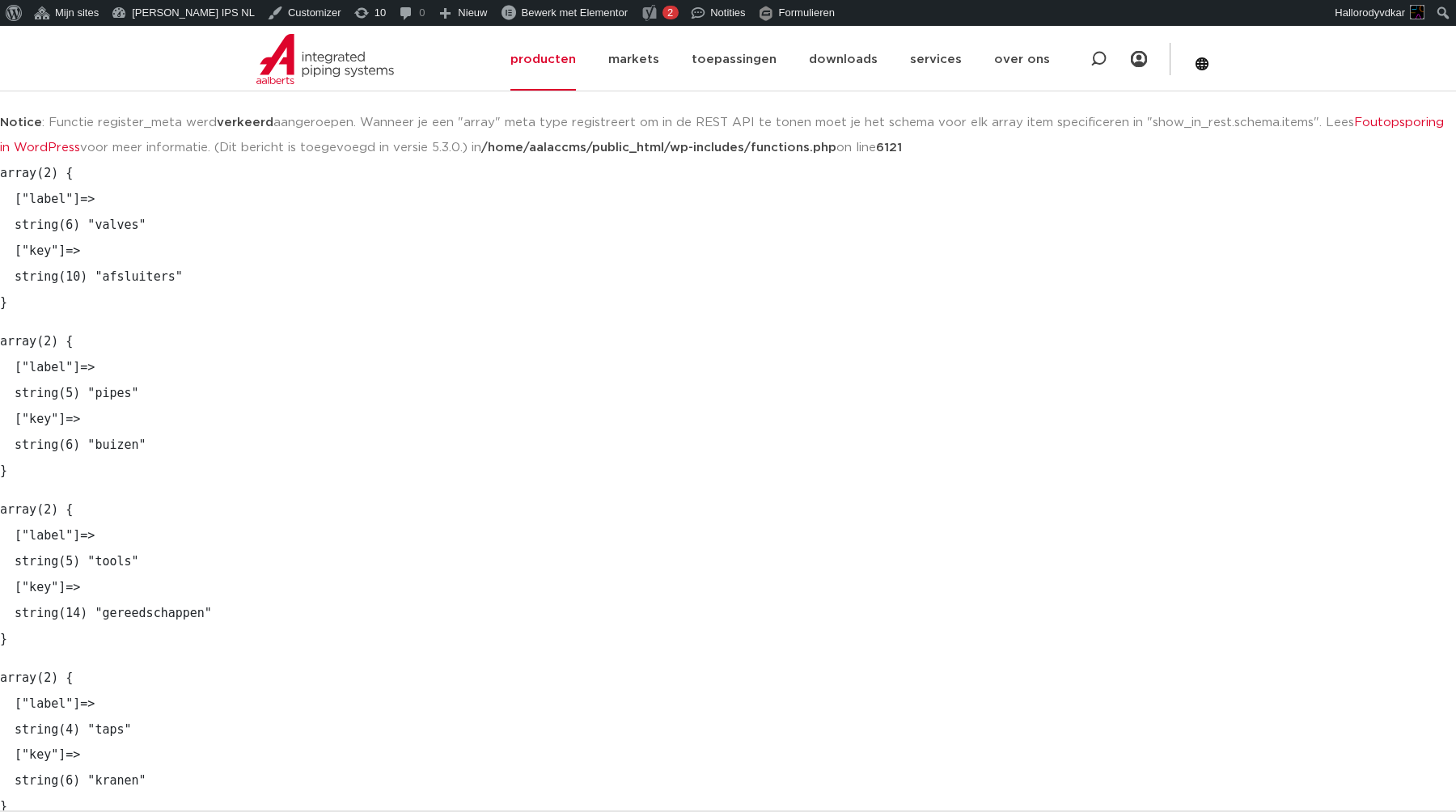
click at [472, 376] on pre "array(2) { ["label"]=> string(5) "pipes" ["key"]=> string(6) "buizen" }" at bounding box center [728, 407] width 1456 height 156
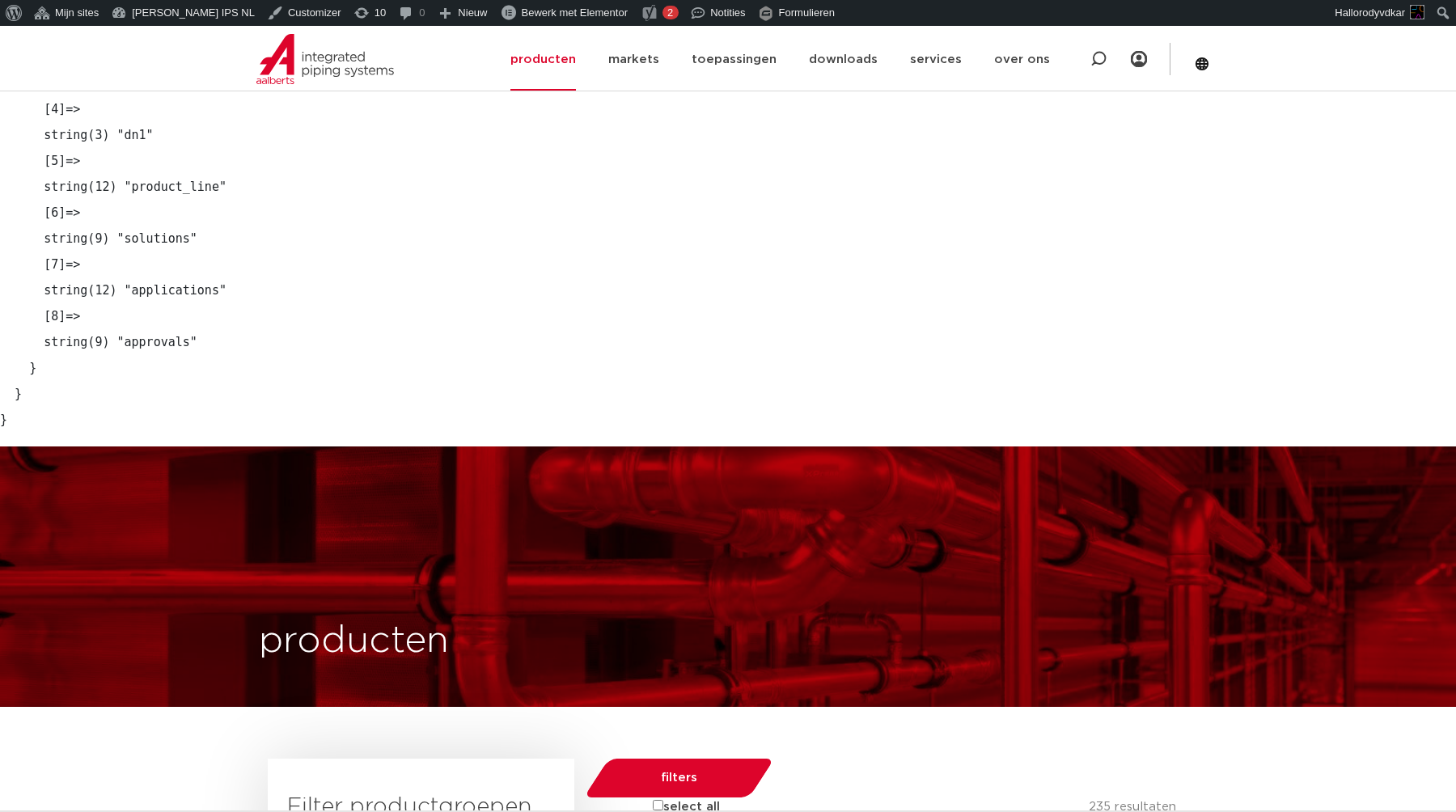
scroll to position [4157, 0]
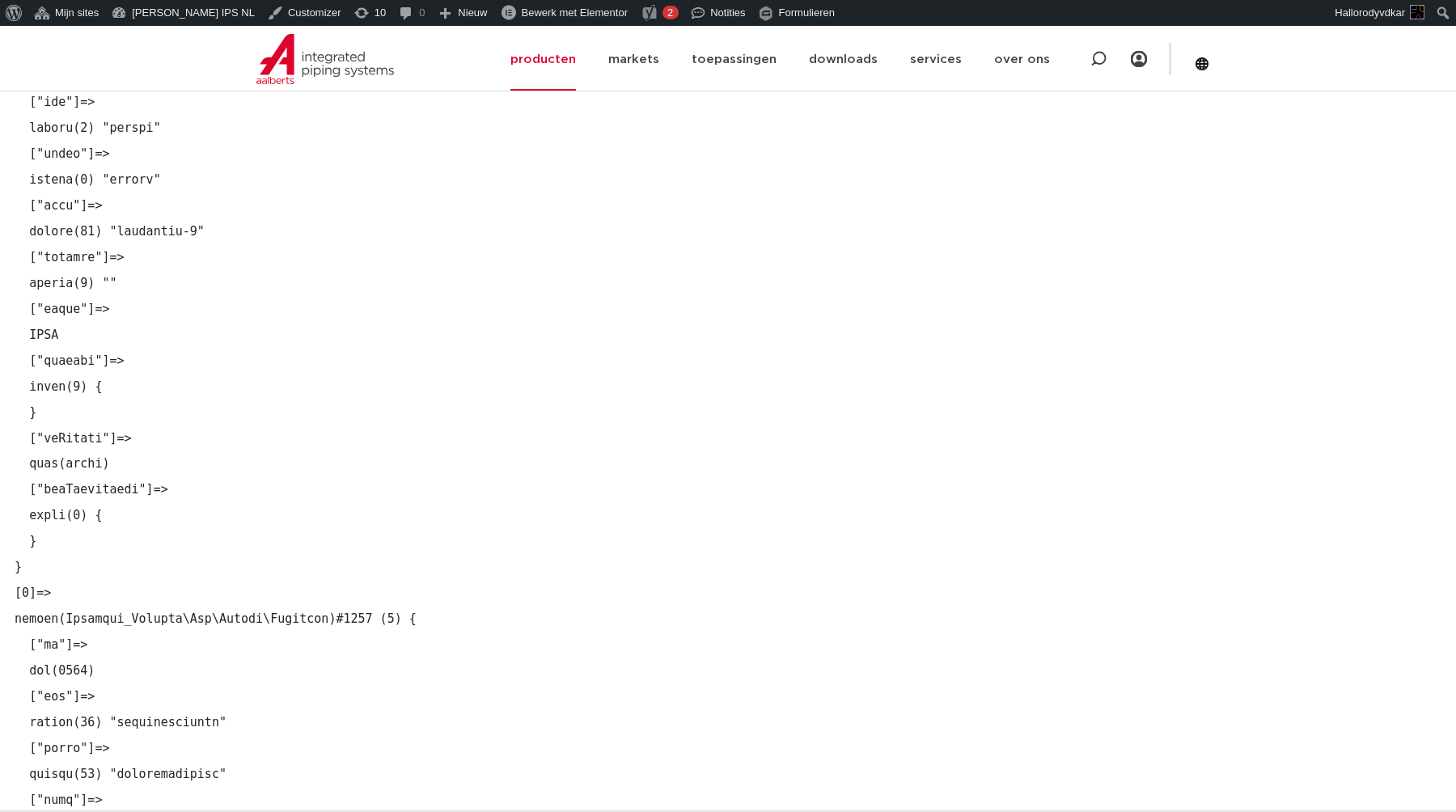
scroll to position [822, 0]
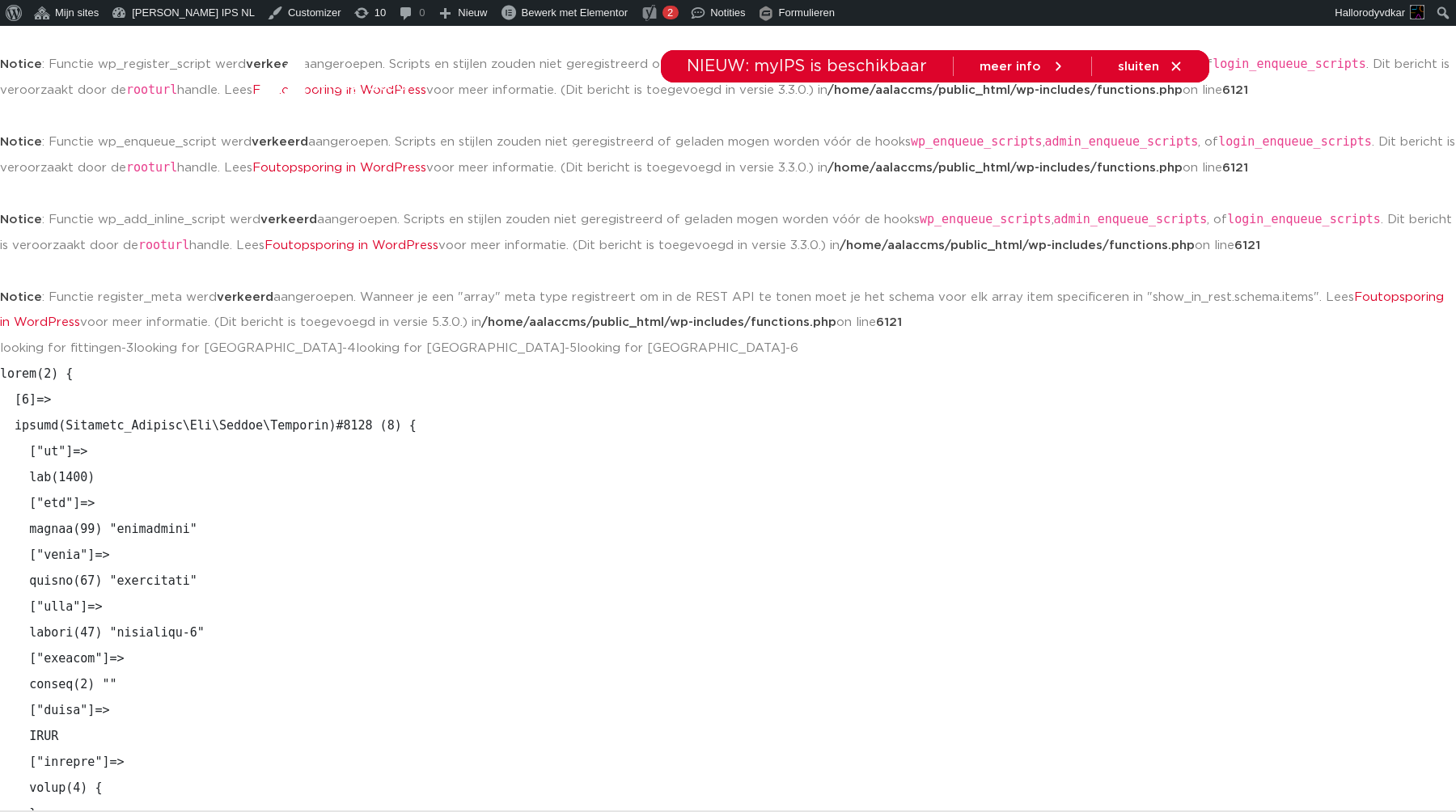
drag, startPoint x: 103, startPoint y: 354, endPoint x: 131, endPoint y: 350, distance: 28.3
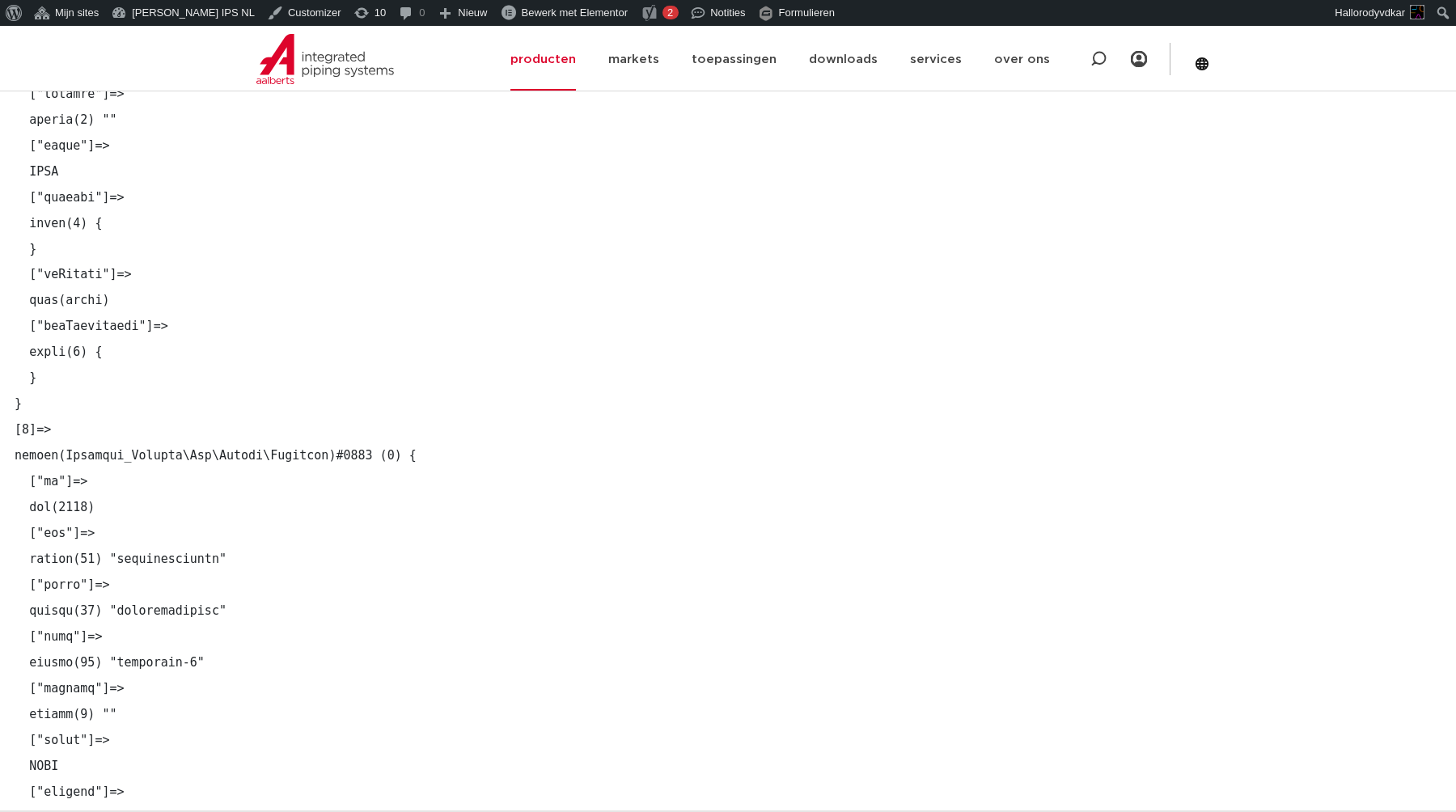
scroll to position [1162, 0]
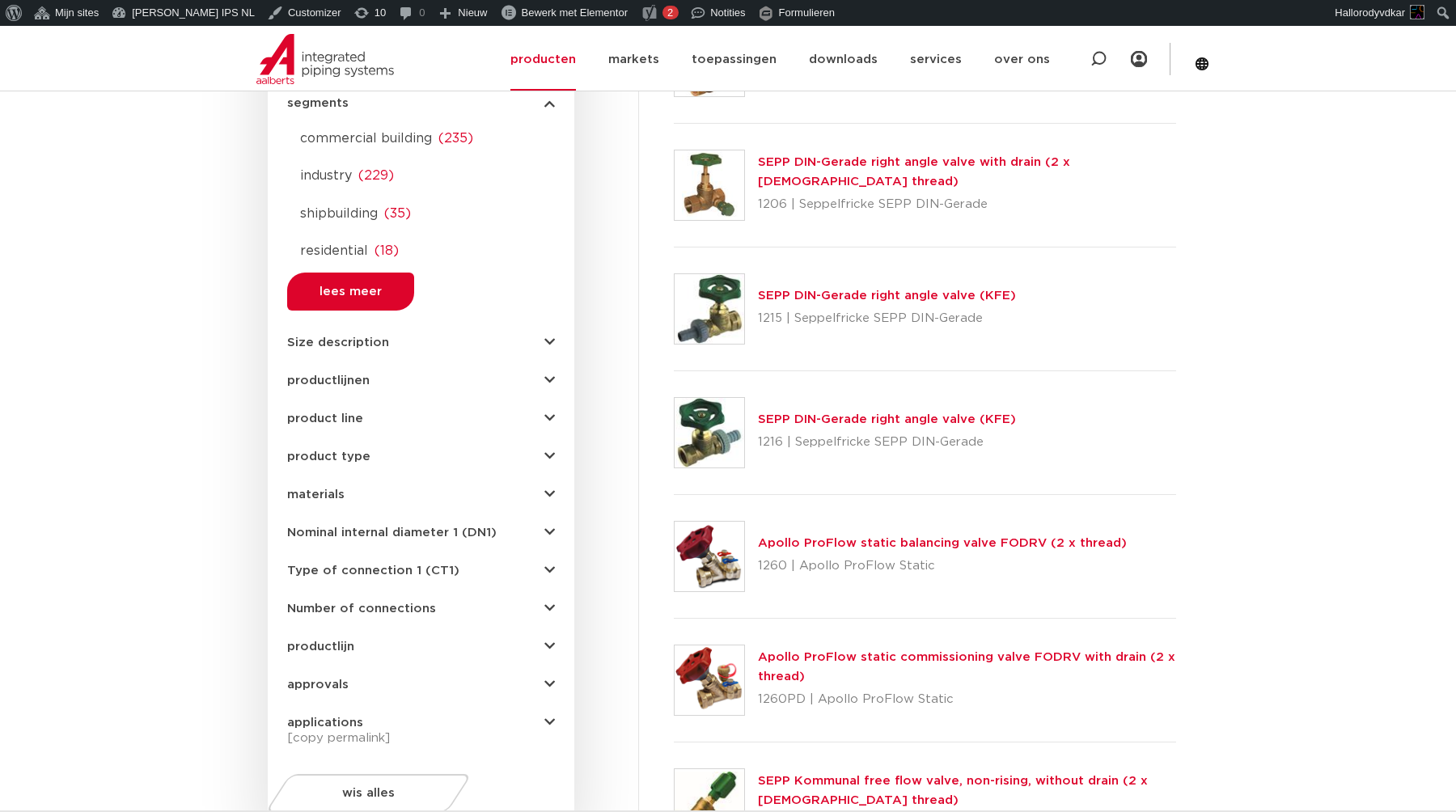
scroll to position [283525, 0]
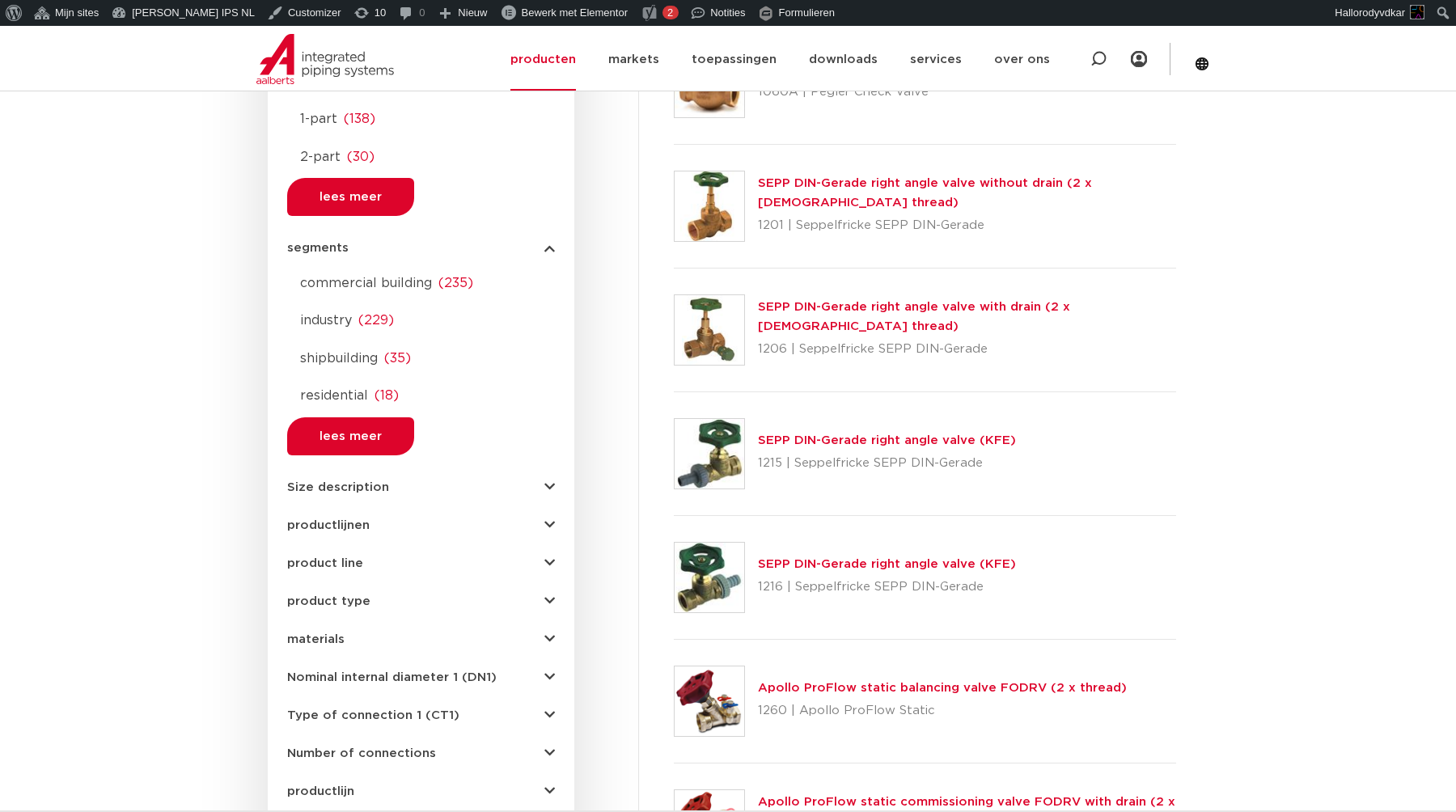
click at [354, 491] on span "Size description" at bounding box center [338, 487] width 102 height 12
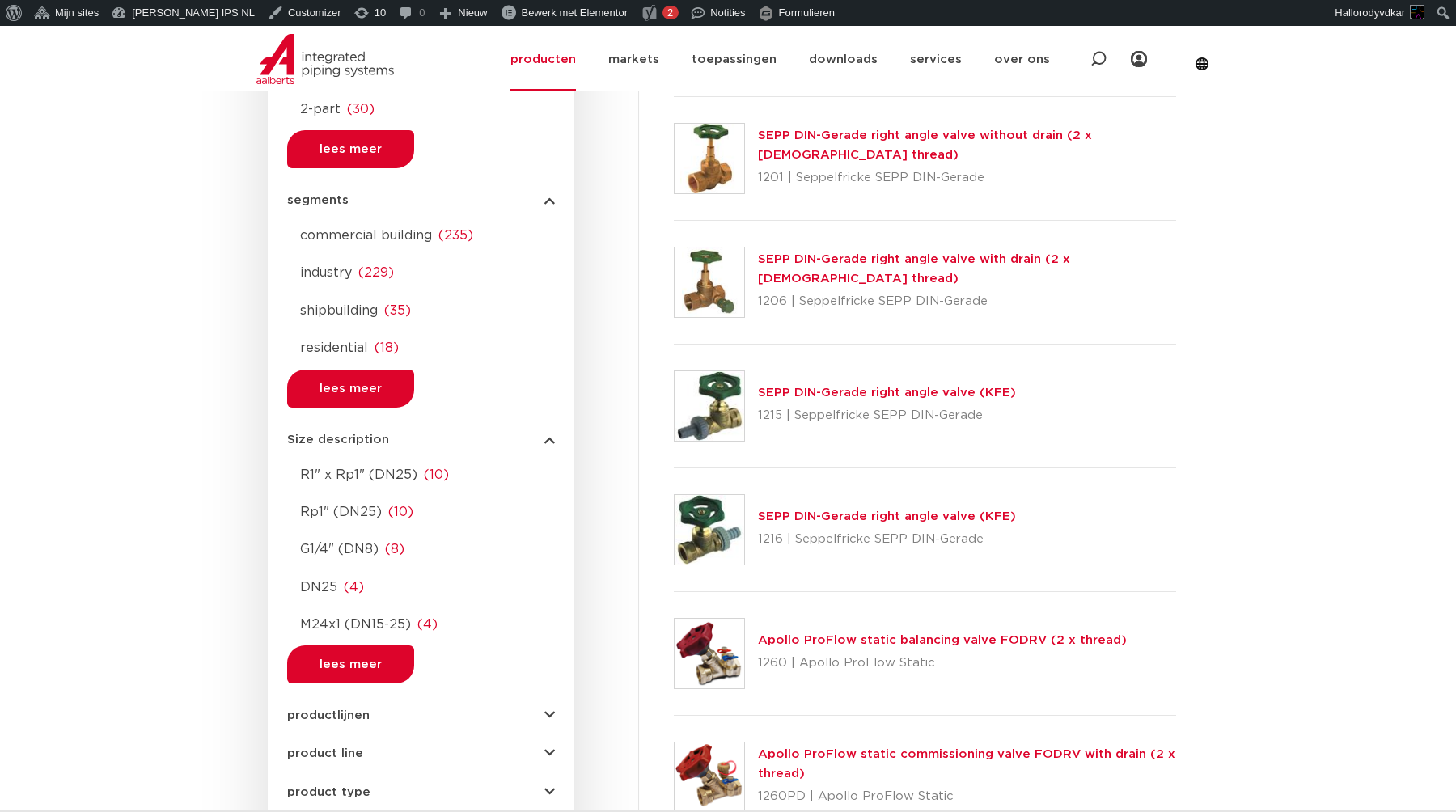
scroll to position [283597, 0]
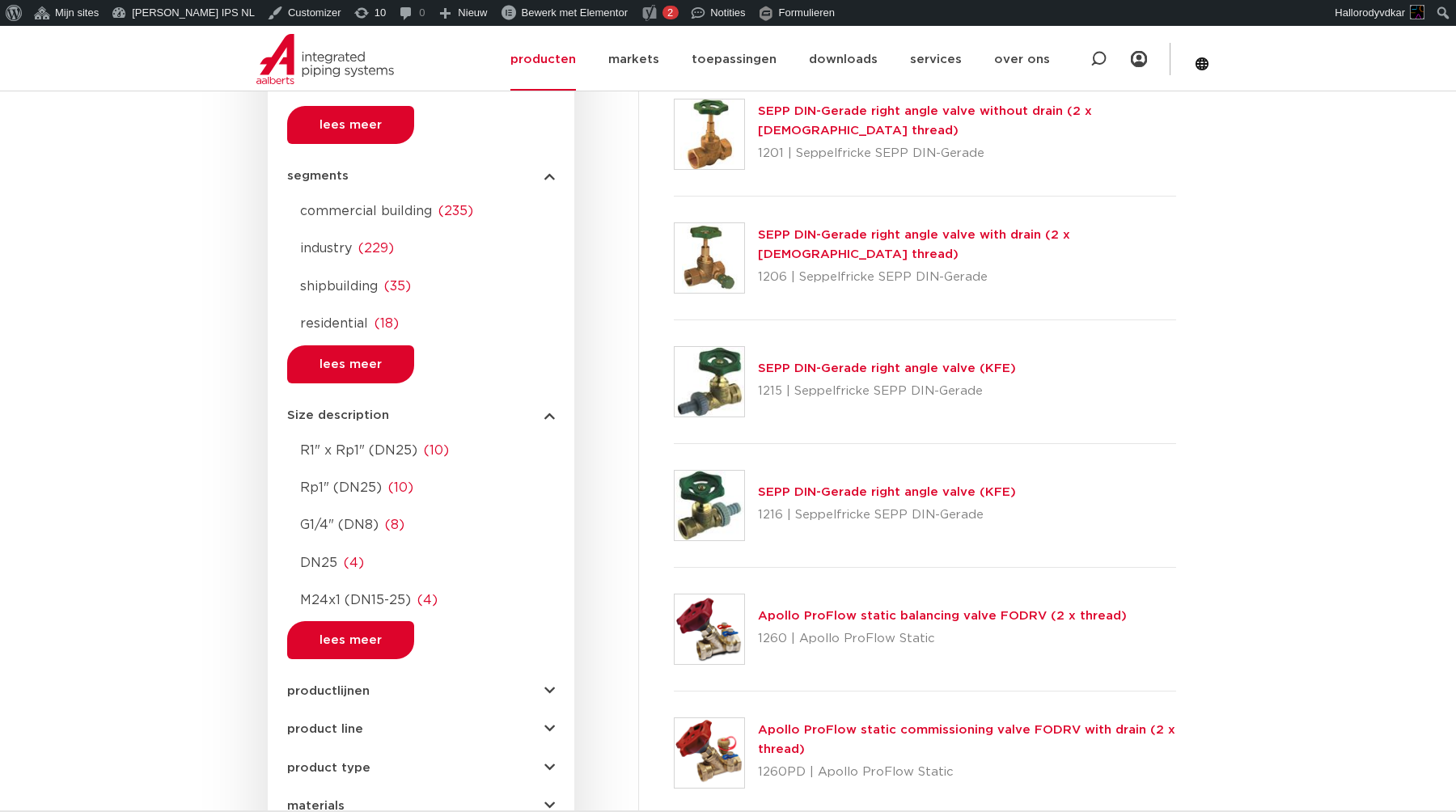
click at [335, 687] on span "productlijnen" at bounding box center [329, 690] width 82 height 12
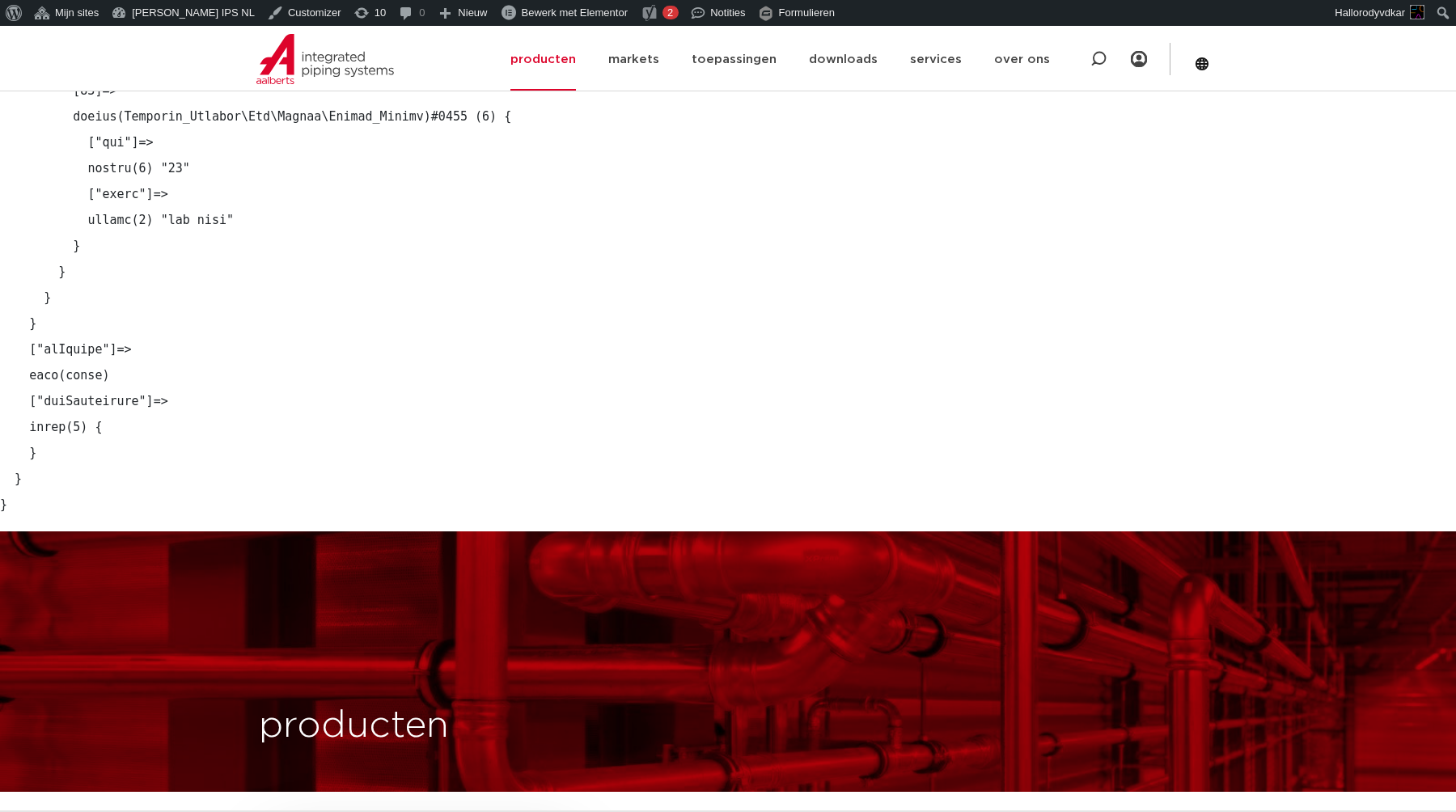
scroll to position [282099, 0]
